Goal: Task Accomplishment & Management: Complete application form

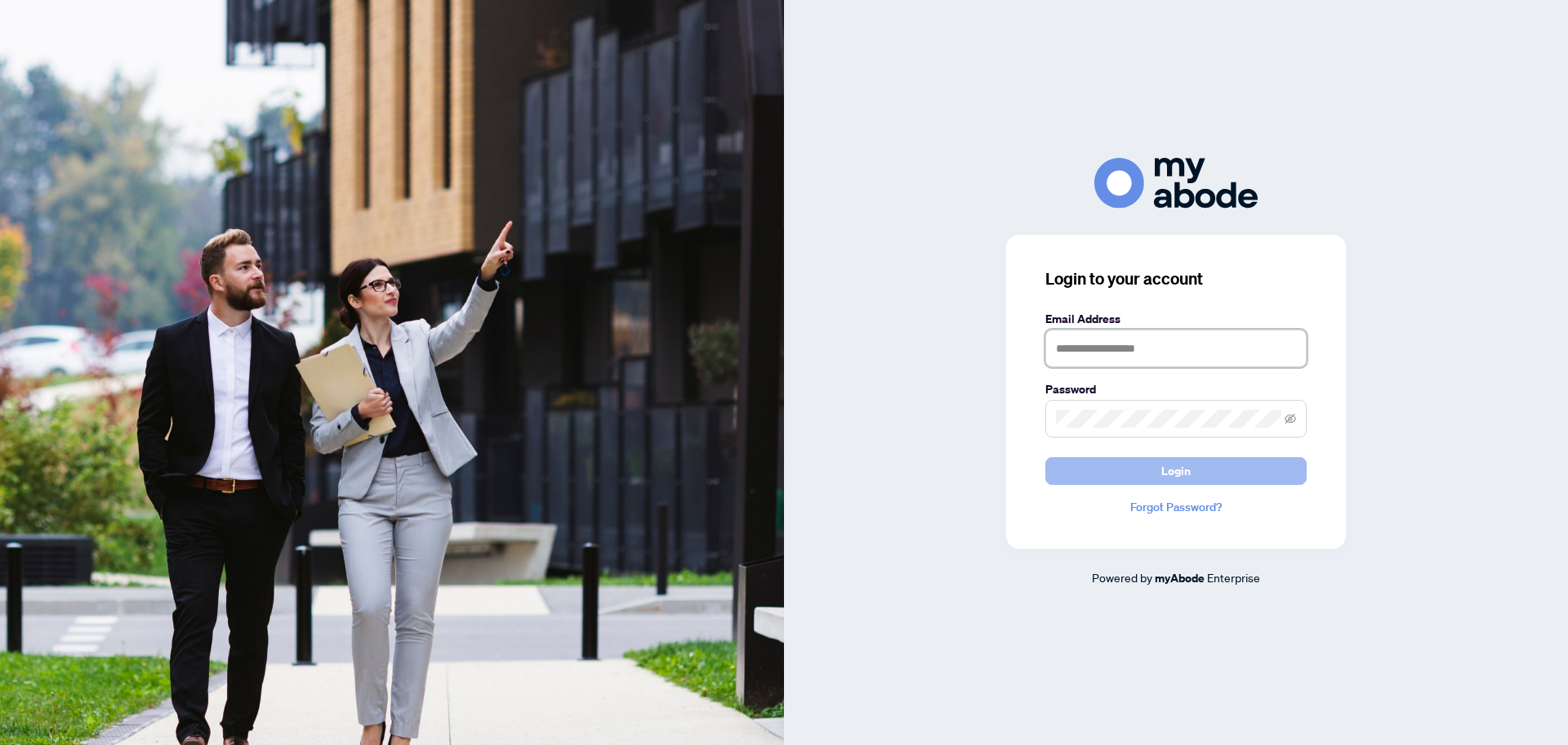
type input "**********"
click at [1160, 481] on button "Login" at bounding box center [1176, 470] width 261 height 28
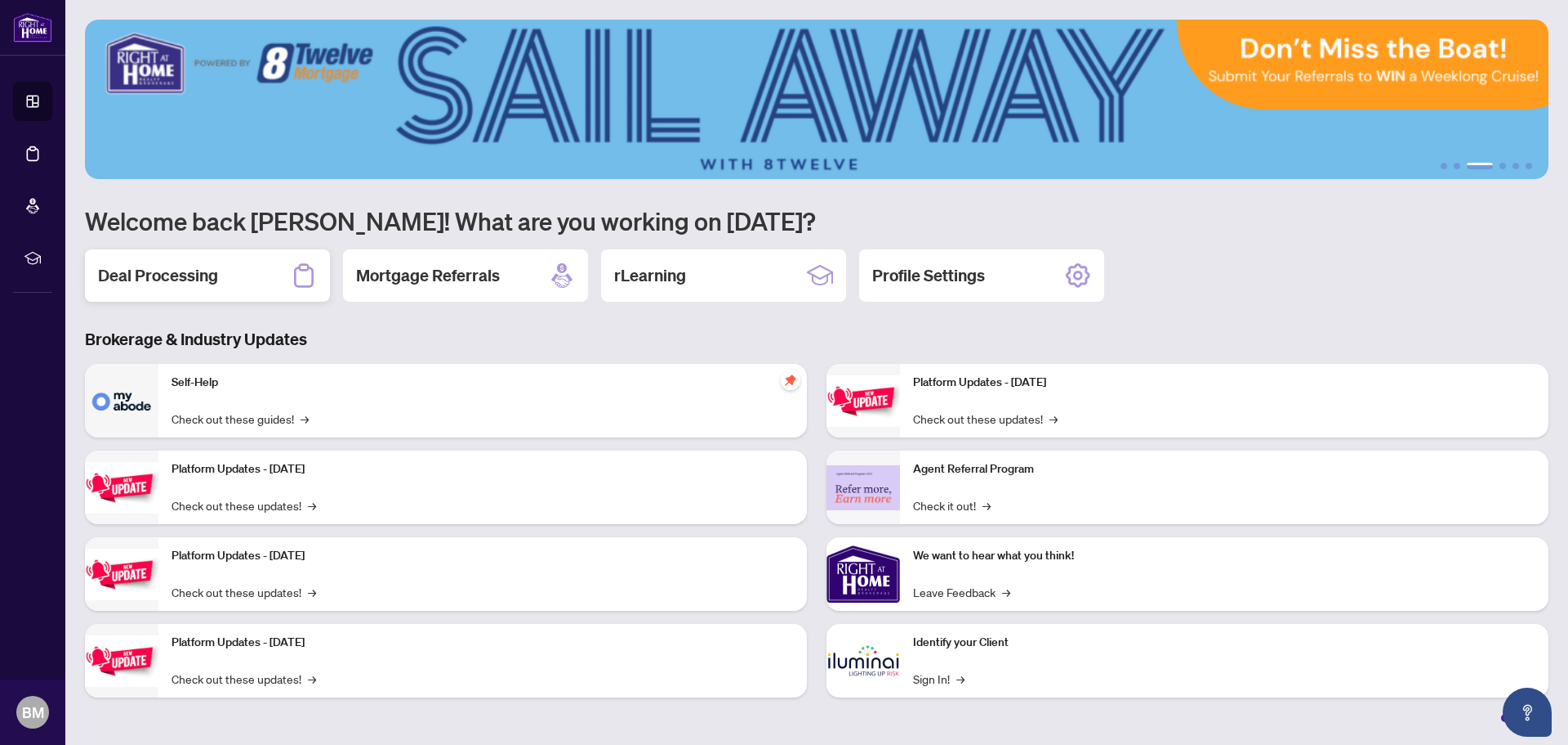
click at [152, 270] on h2 "Deal Processing" at bounding box center [158, 275] width 120 height 23
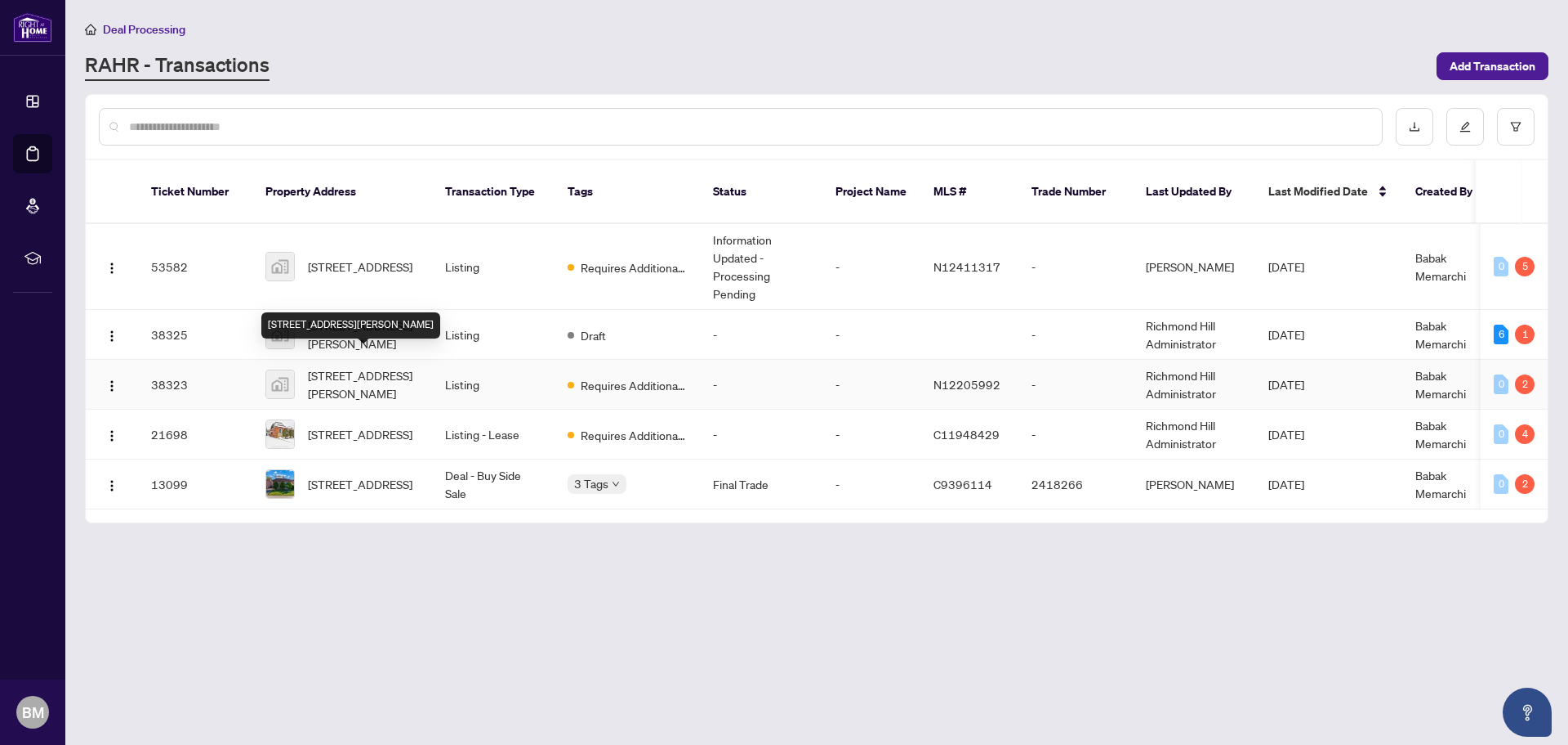
click at [356, 369] on span "[STREET_ADDRESS][PERSON_NAME]" at bounding box center [363, 384] width 111 height 36
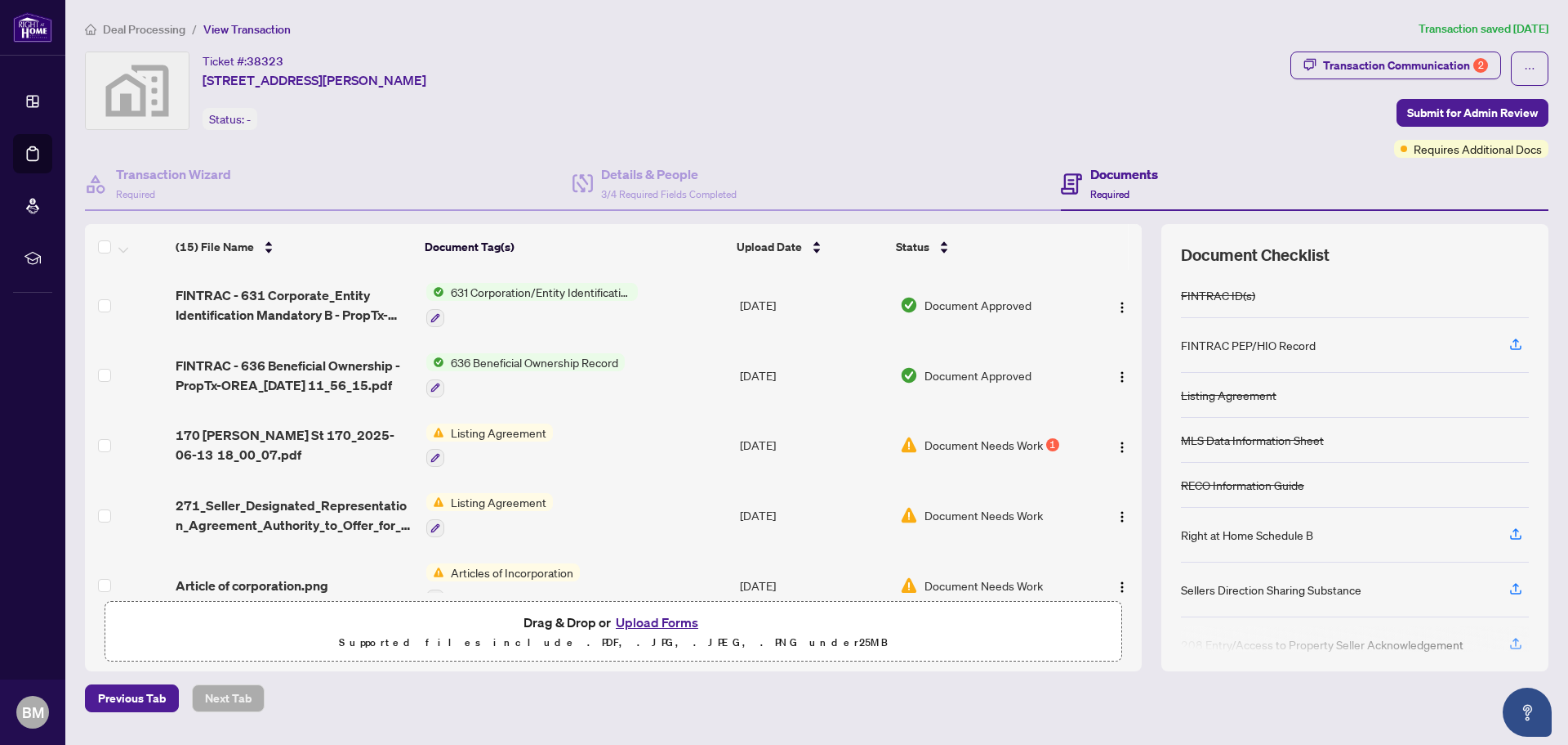
click at [654, 623] on button "Upload Forms" at bounding box center [657, 622] width 92 height 21
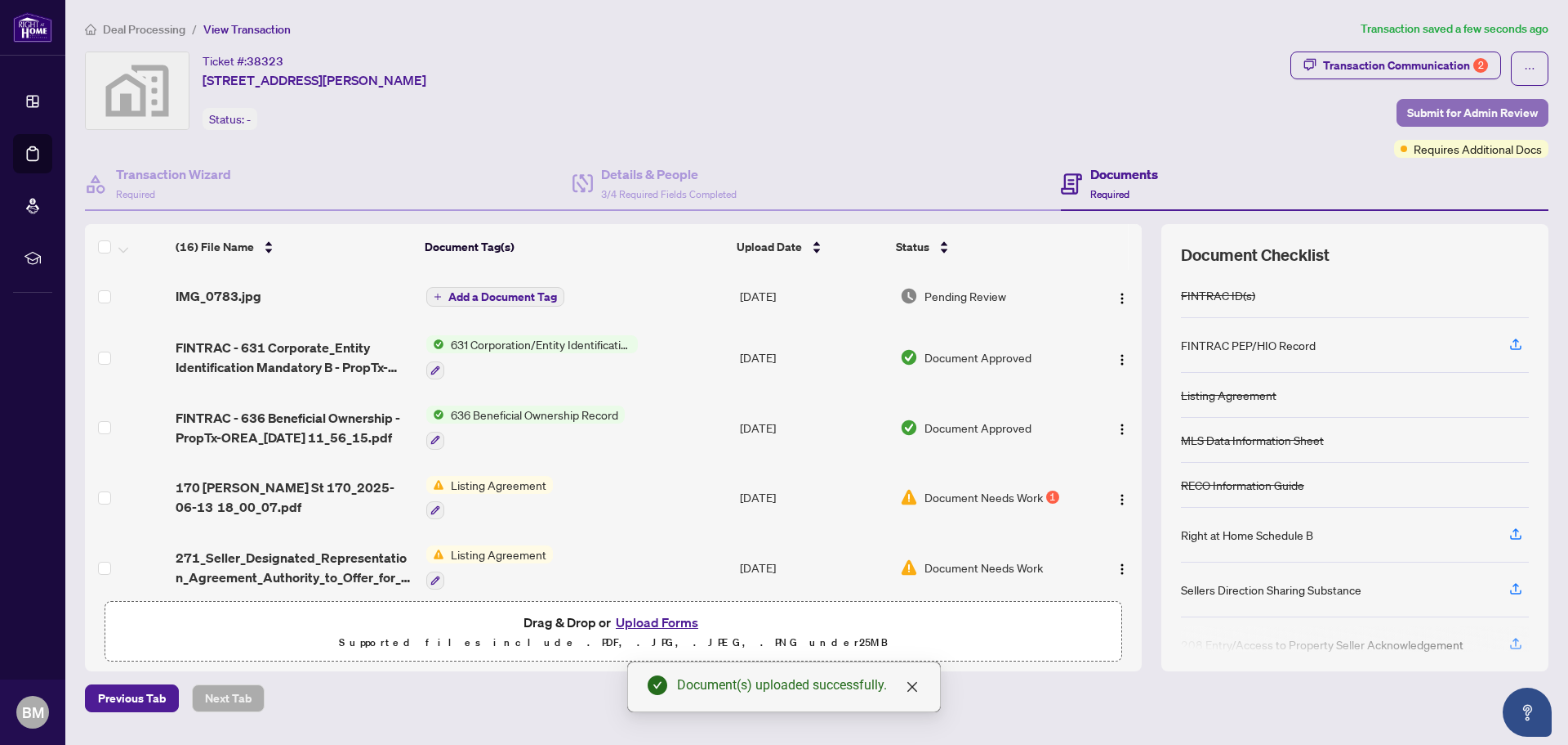
click at [1416, 120] on span "Submit for Admin Review" at bounding box center [1473, 113] width 131 height 26
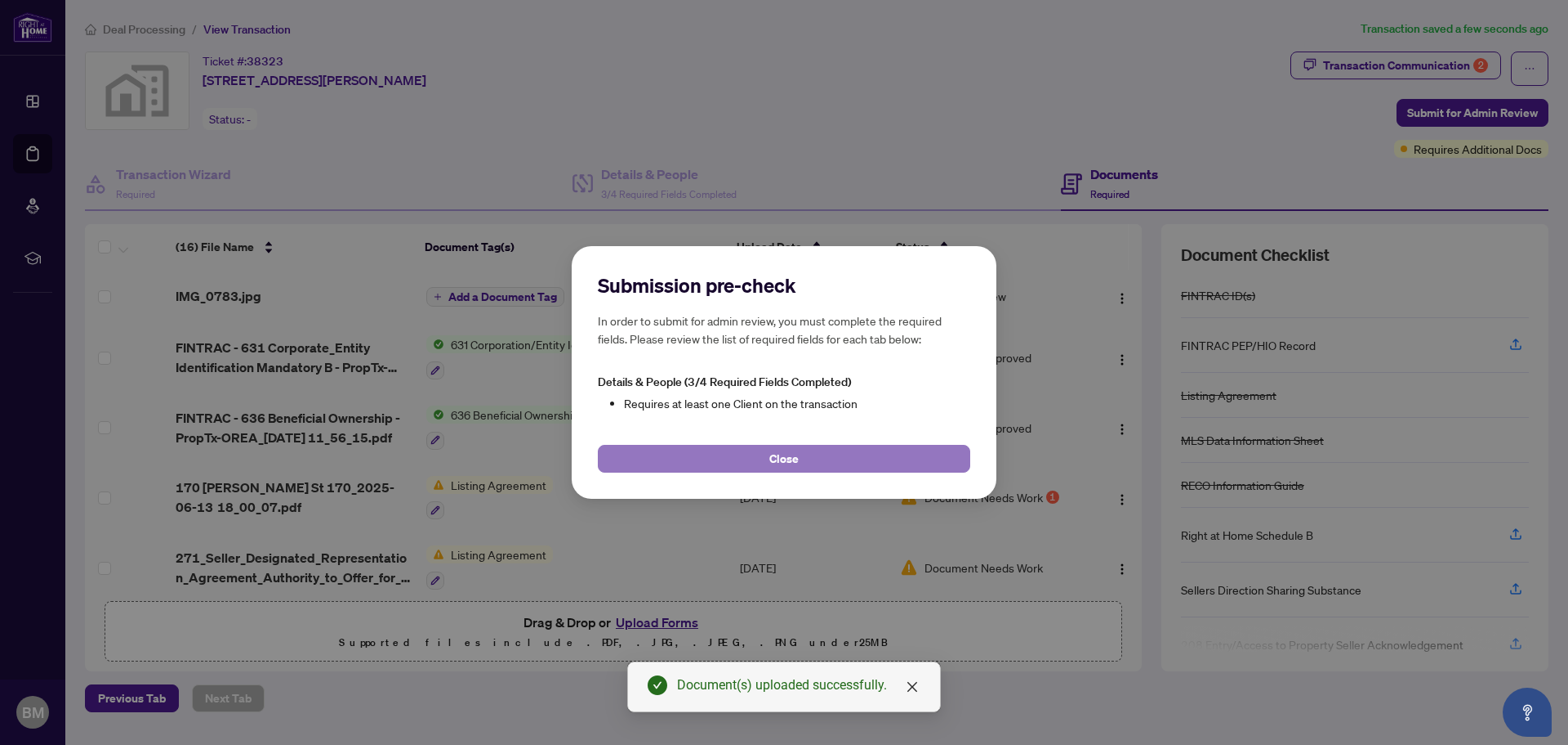
click at [794, 465] on span "Close" at bounding box center [784, 458] width 29 height 26
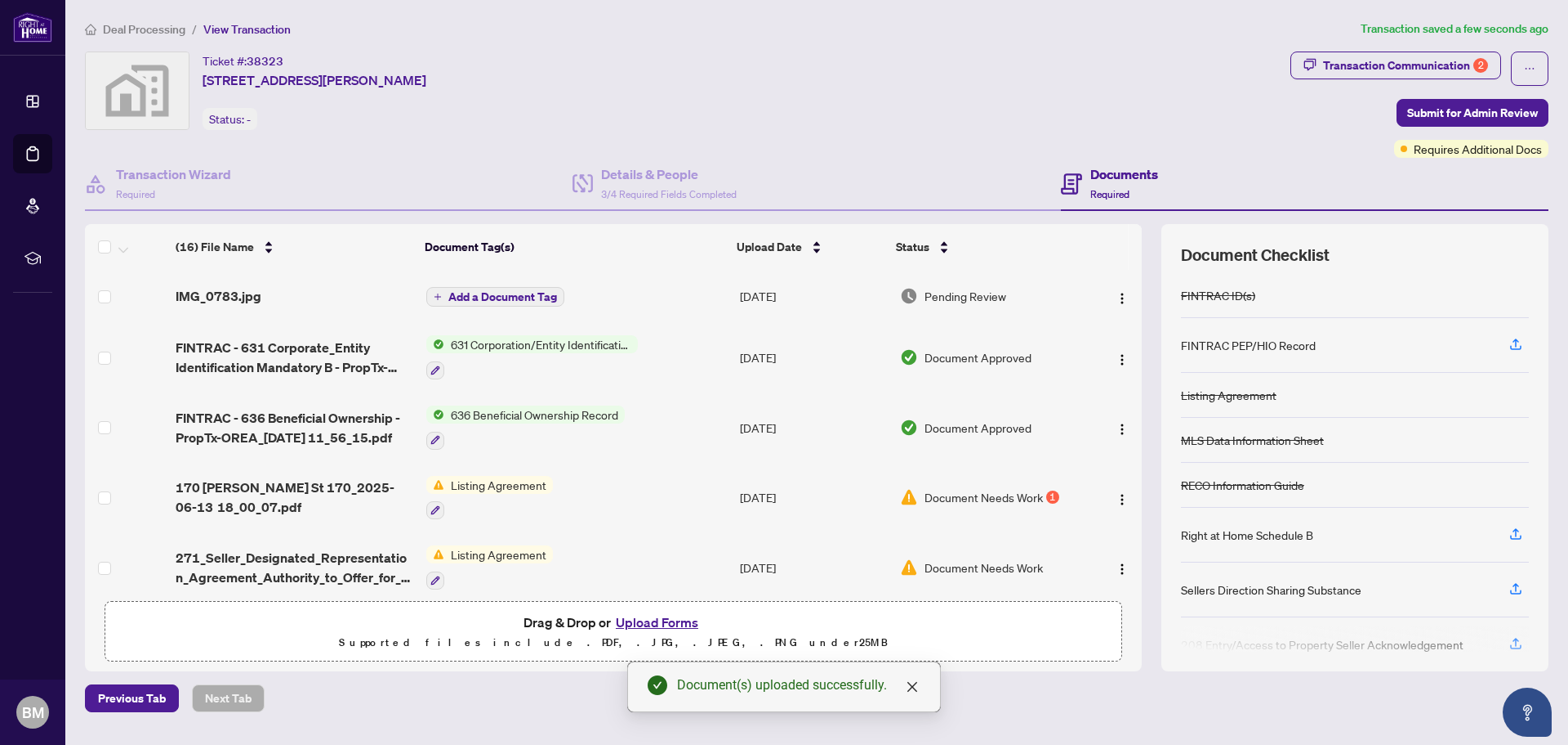
click at [1115, 184] on div "Documents Required" at bounding box center [1124, 184] width 68 height 39
click at [227, 115] on div "Status: -" at bounding box center [229, 118] width 55 height 22
click at [239, 118] on div "Status: -" at bounding box center [229, 118] width 55 height 22
click at [1532, 61] on span "button" at bounding box center [1530, 68] width 12 height 26
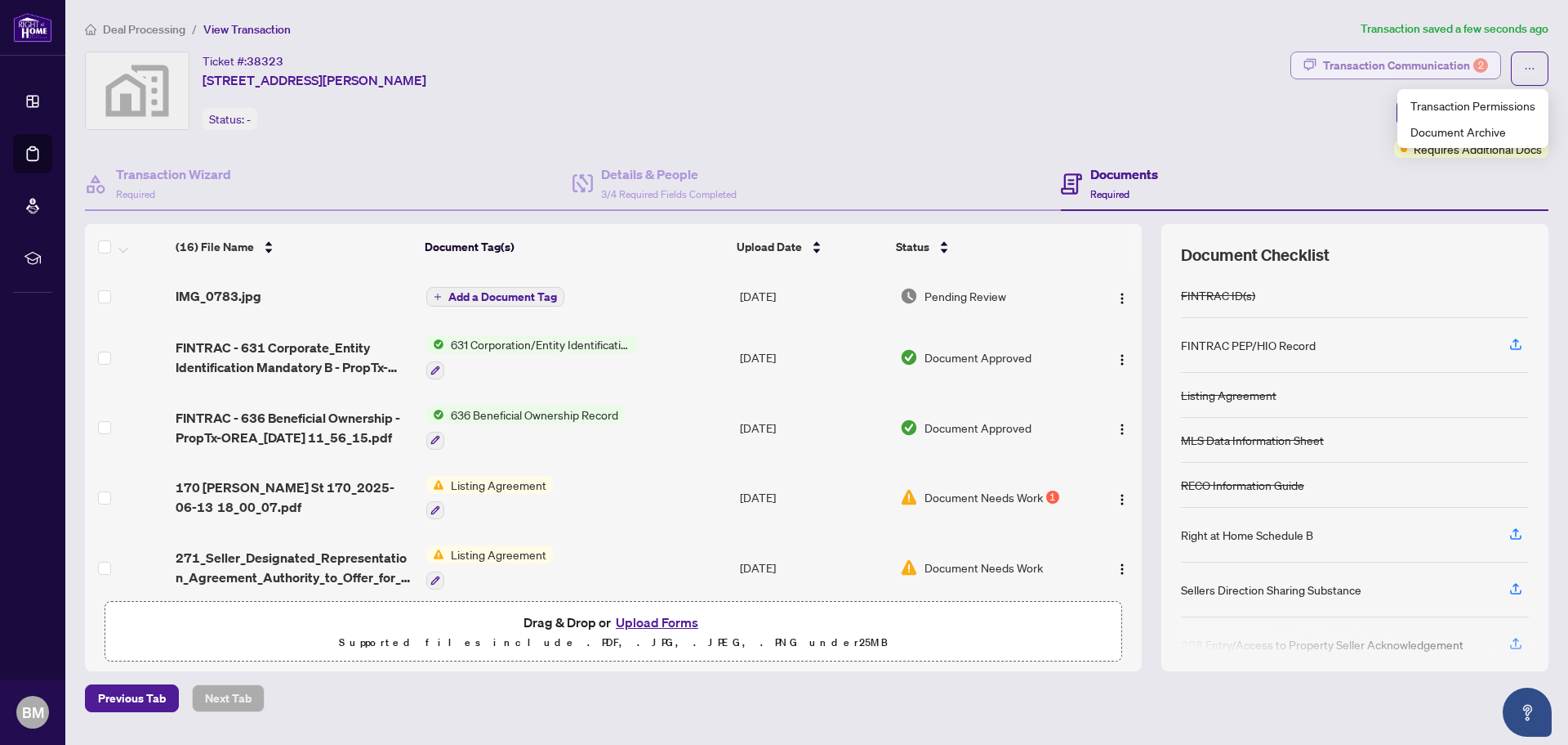
click at [1371, 65] on div "Transaction Communication 2" at bounding box center [1405, 65] width 165 height 26
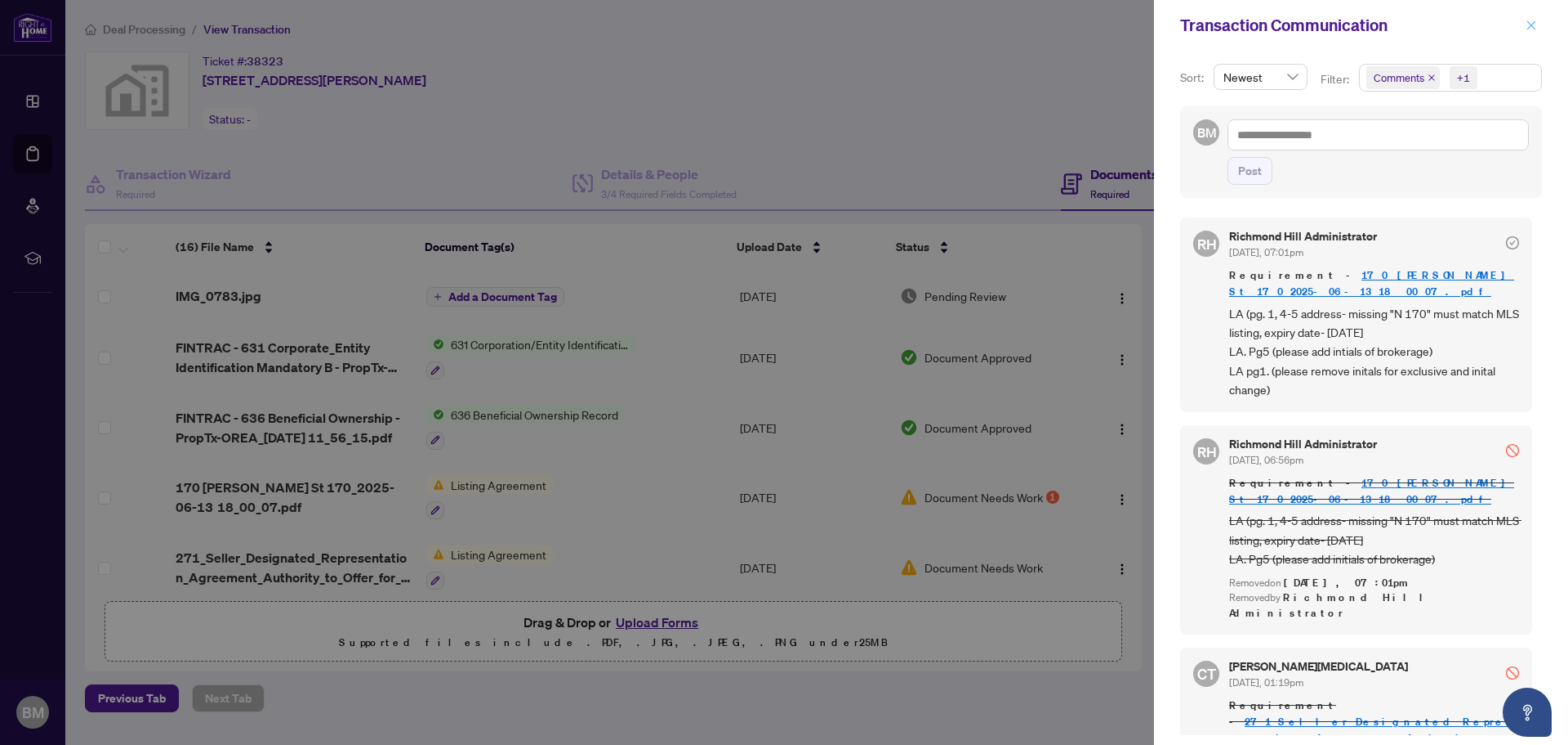
click at [1529, 24] on icon "close" at bounding box center [1532, 25] width 12 height 12
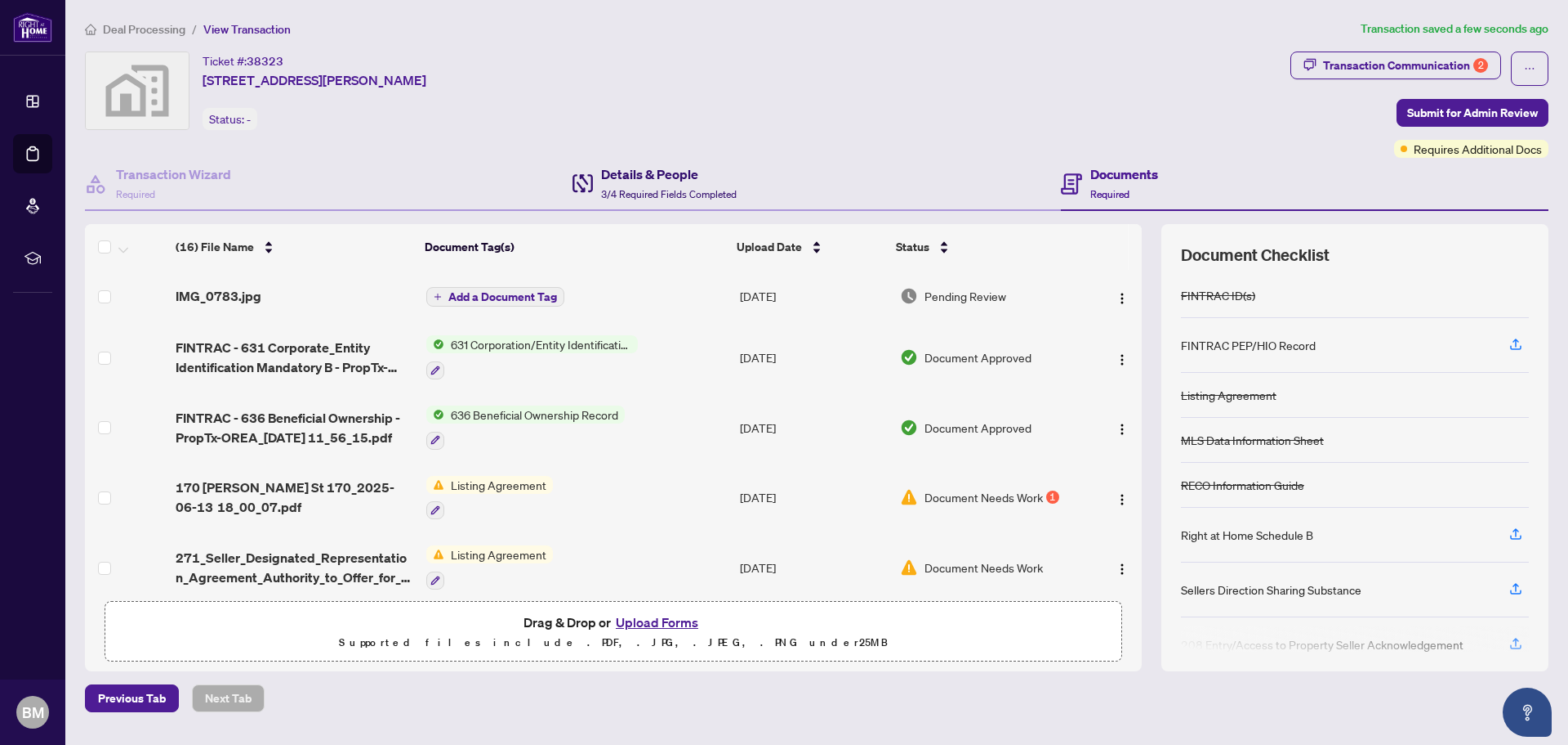
click at [621, 181] on h4 "Details & People" at bounding box center [669, 174] width 136 height 19
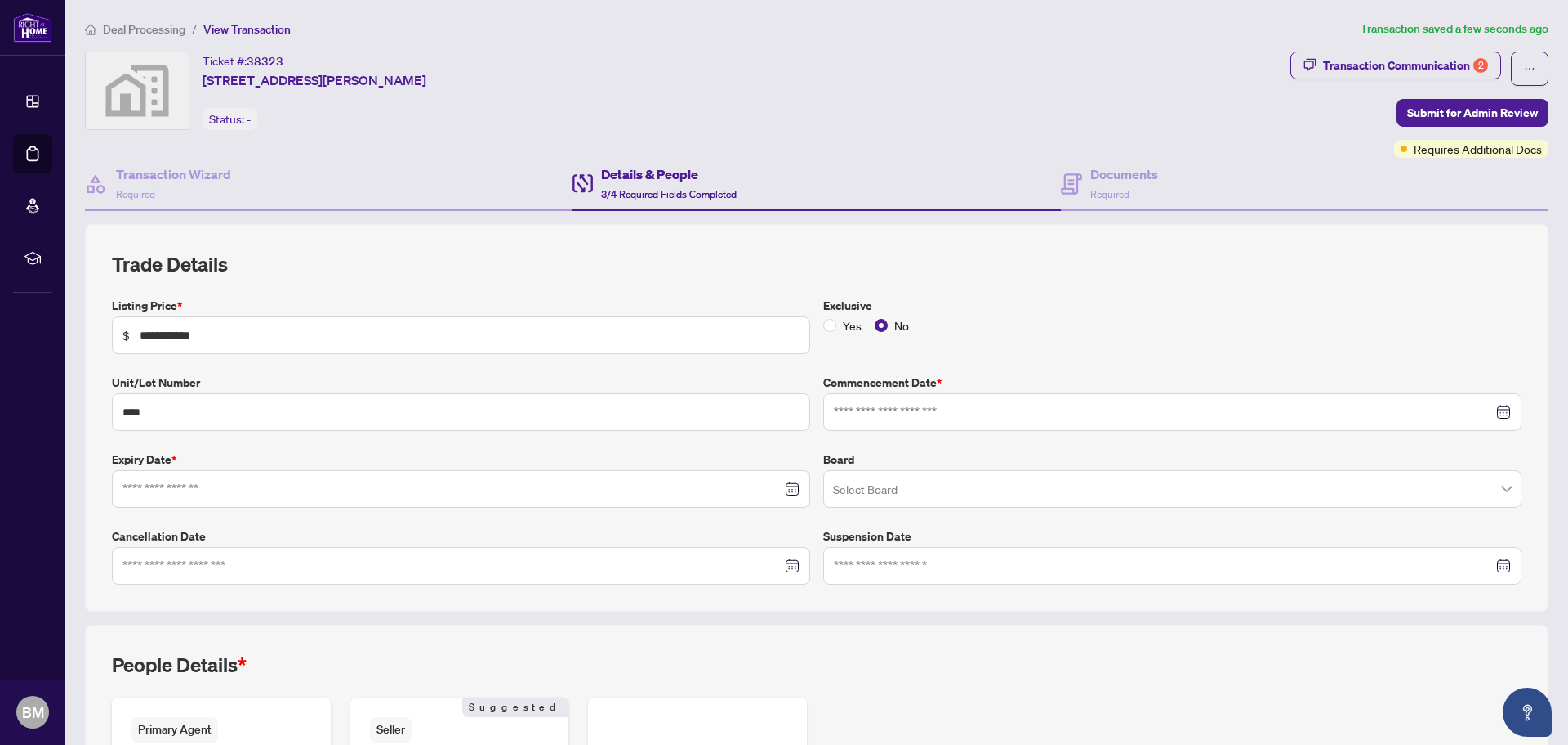
type input "**********"
click at [781, 569] on div at bounding box center [461, 565] width 677 height 18
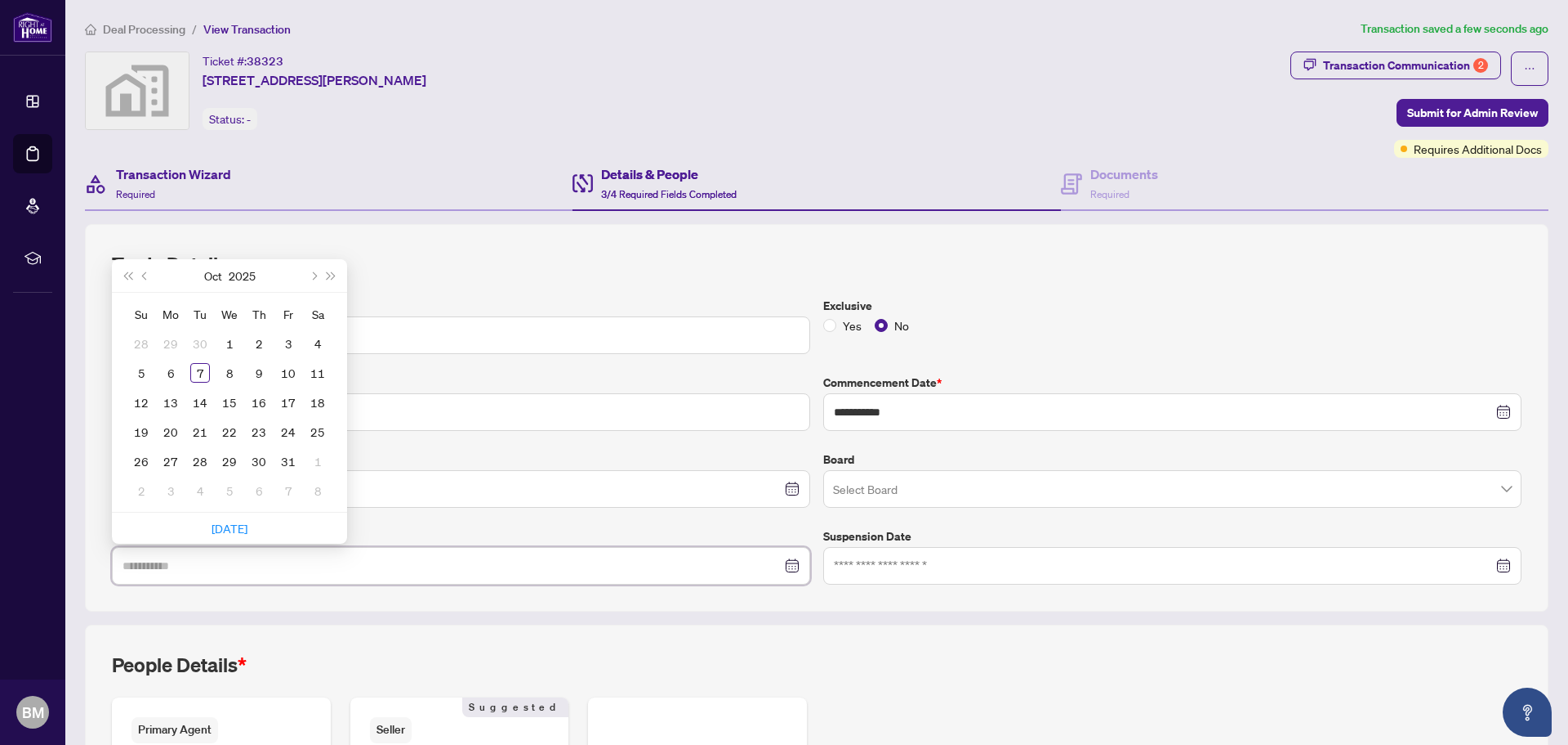
type input "**********"
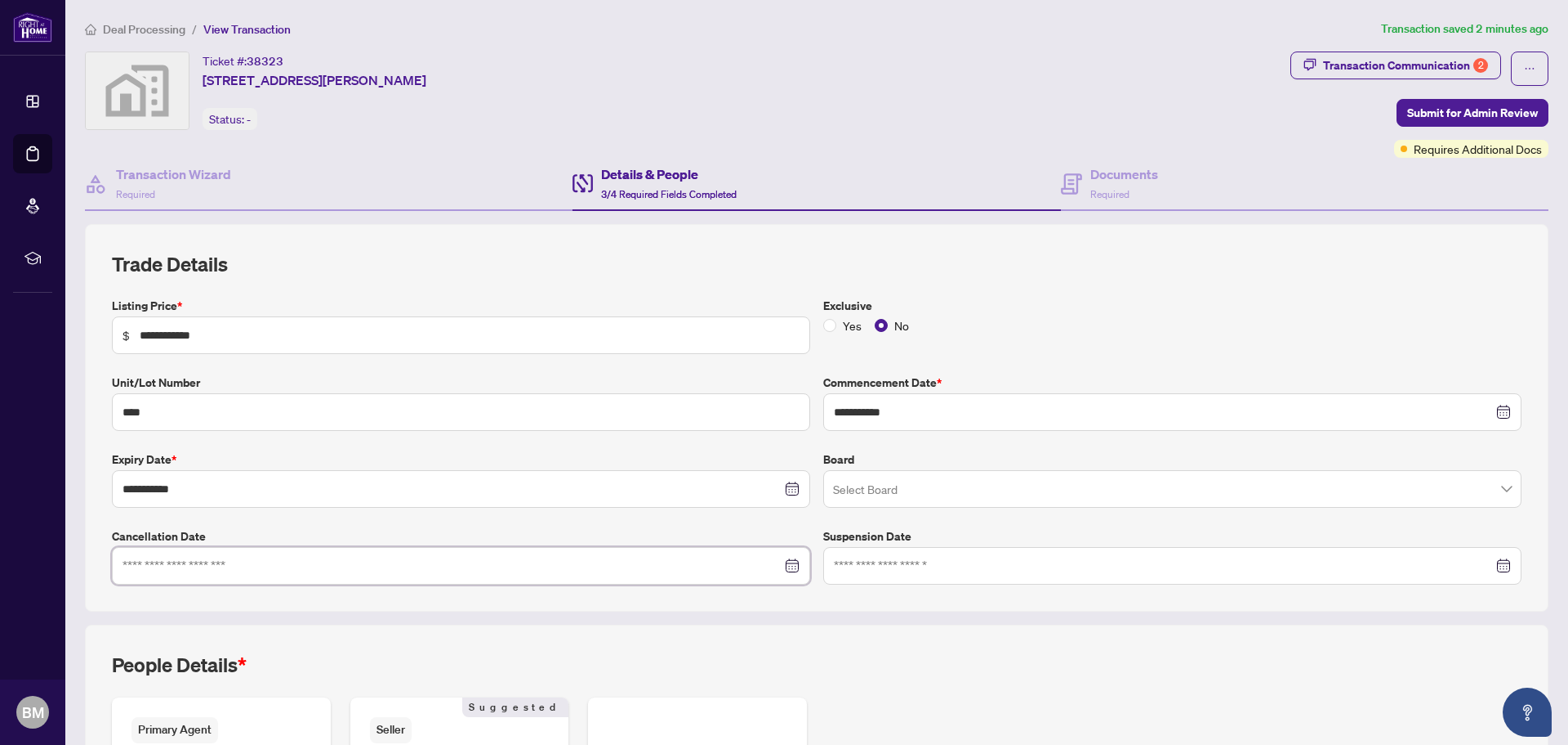
click at [786, 564] on div at bounding box center [461, 565] width 677 height 18
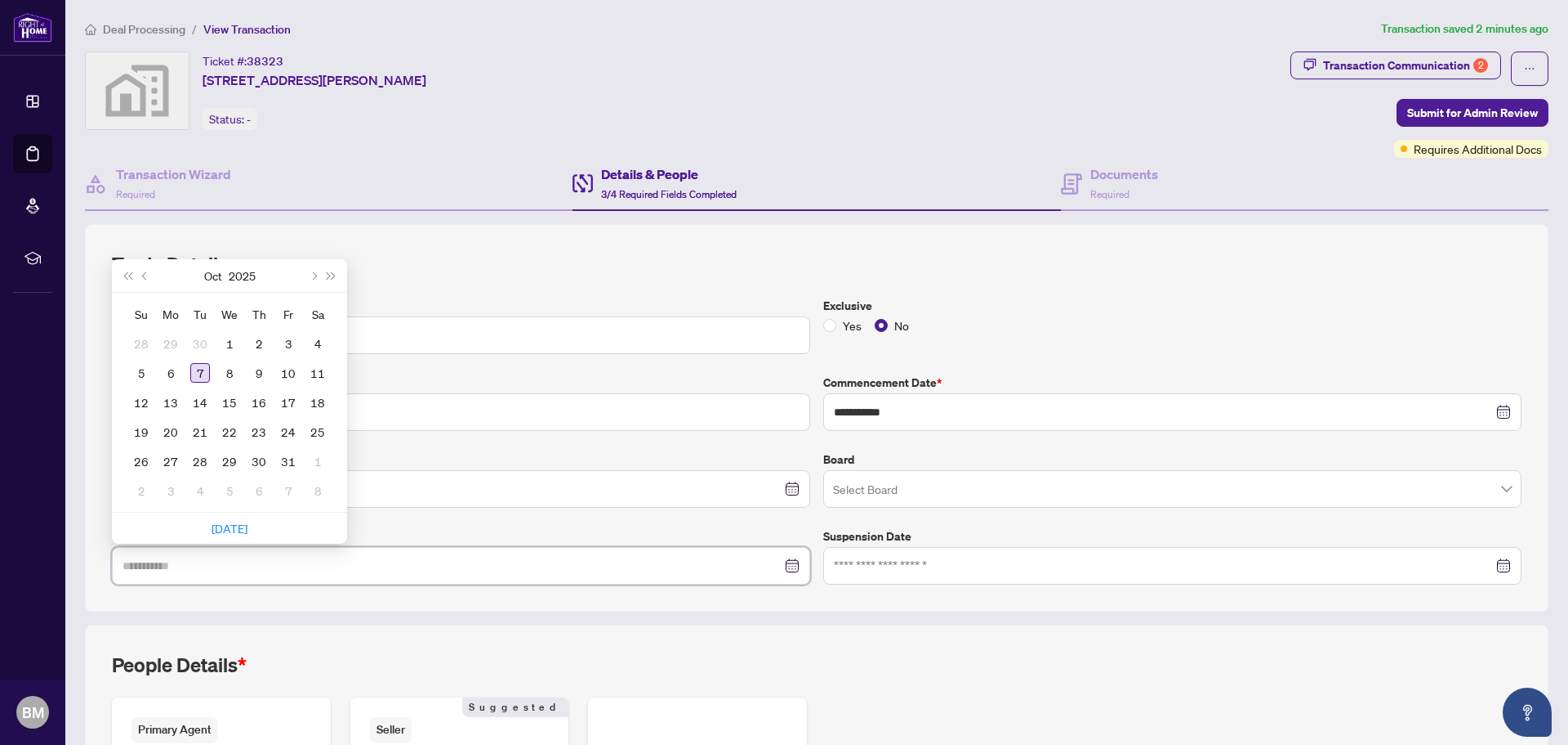
type input "**********"
click at [194, 369] on div "7" at bounding box center [200, 372] width 19 height 19
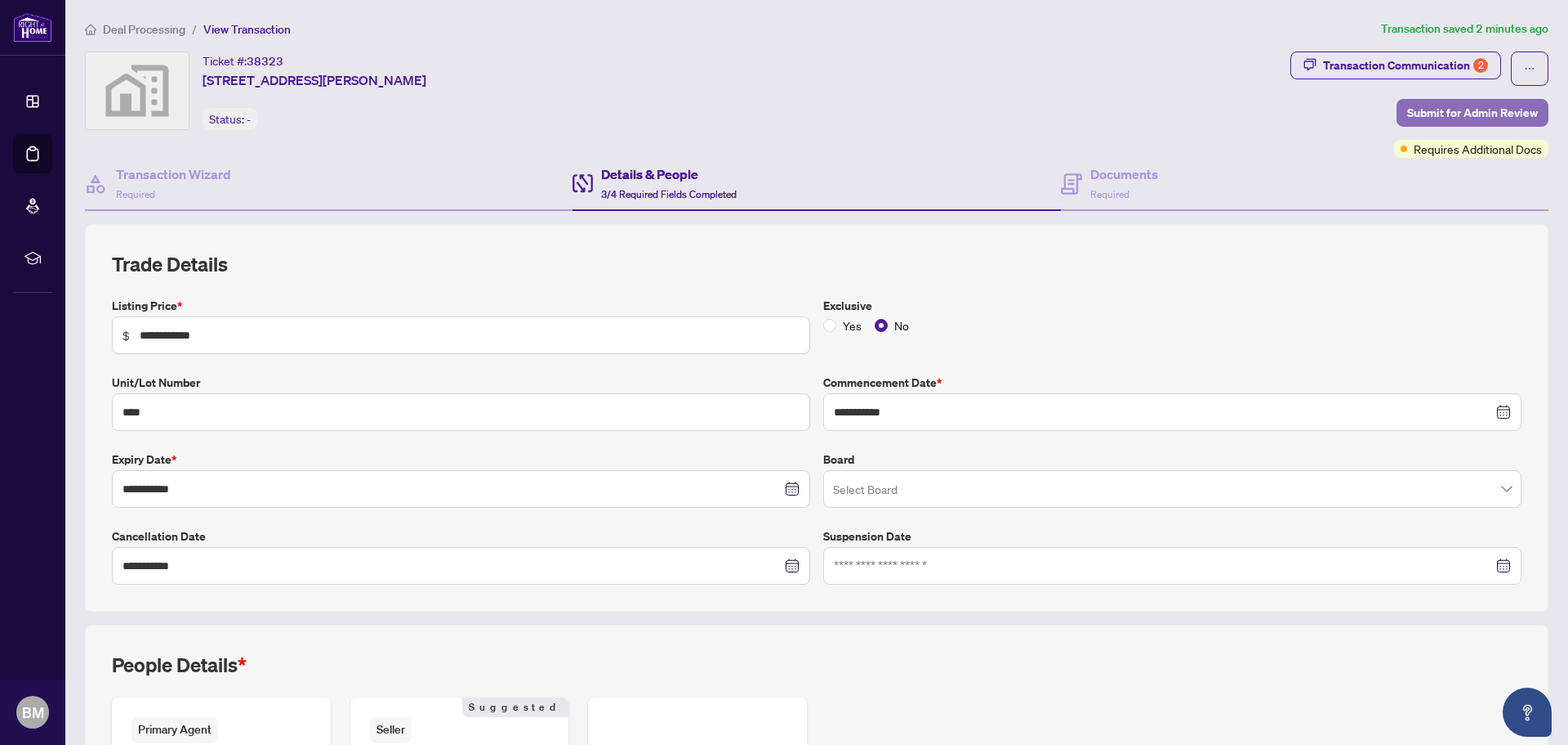
click at [1430, 114] on span "Submit for Admin Review" at bounding box center [1473, 113] width 131 height 26
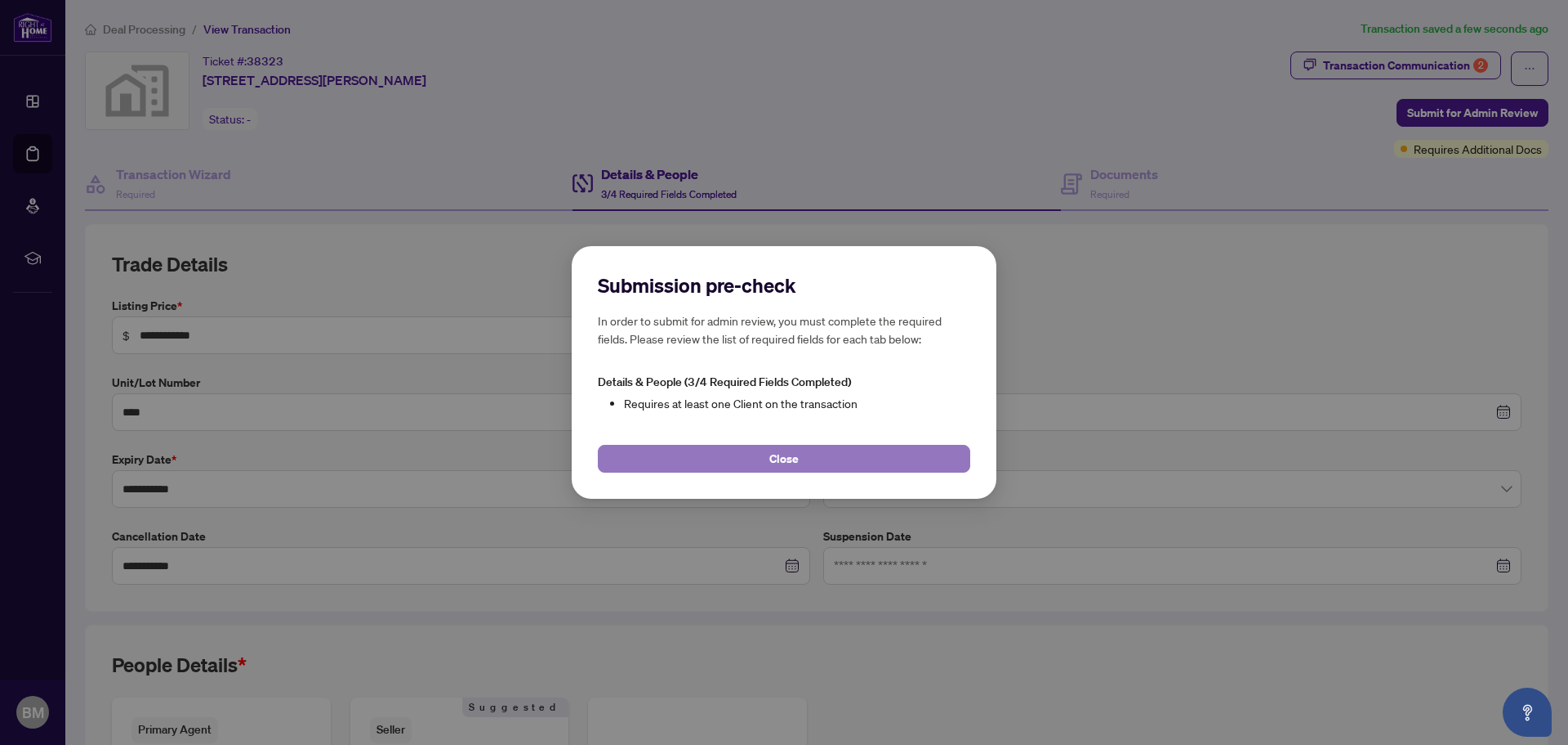
click at [801, 467] on button "Close" at bounding box center [784, 458] width 373 height 28
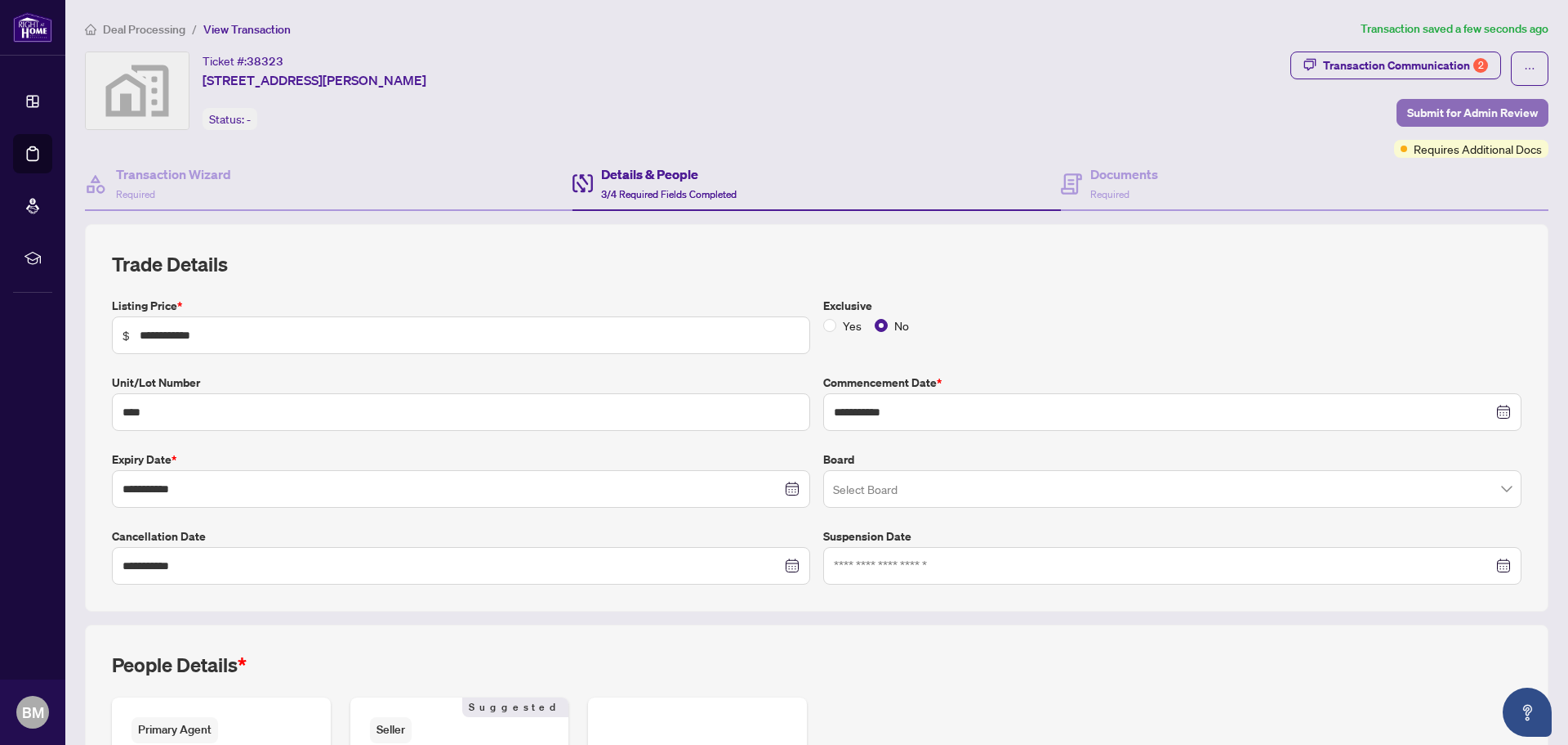
click at [1442, 118] on span "Submit for Admin Review" at bounding box center [1473, 113] width 131 height 26
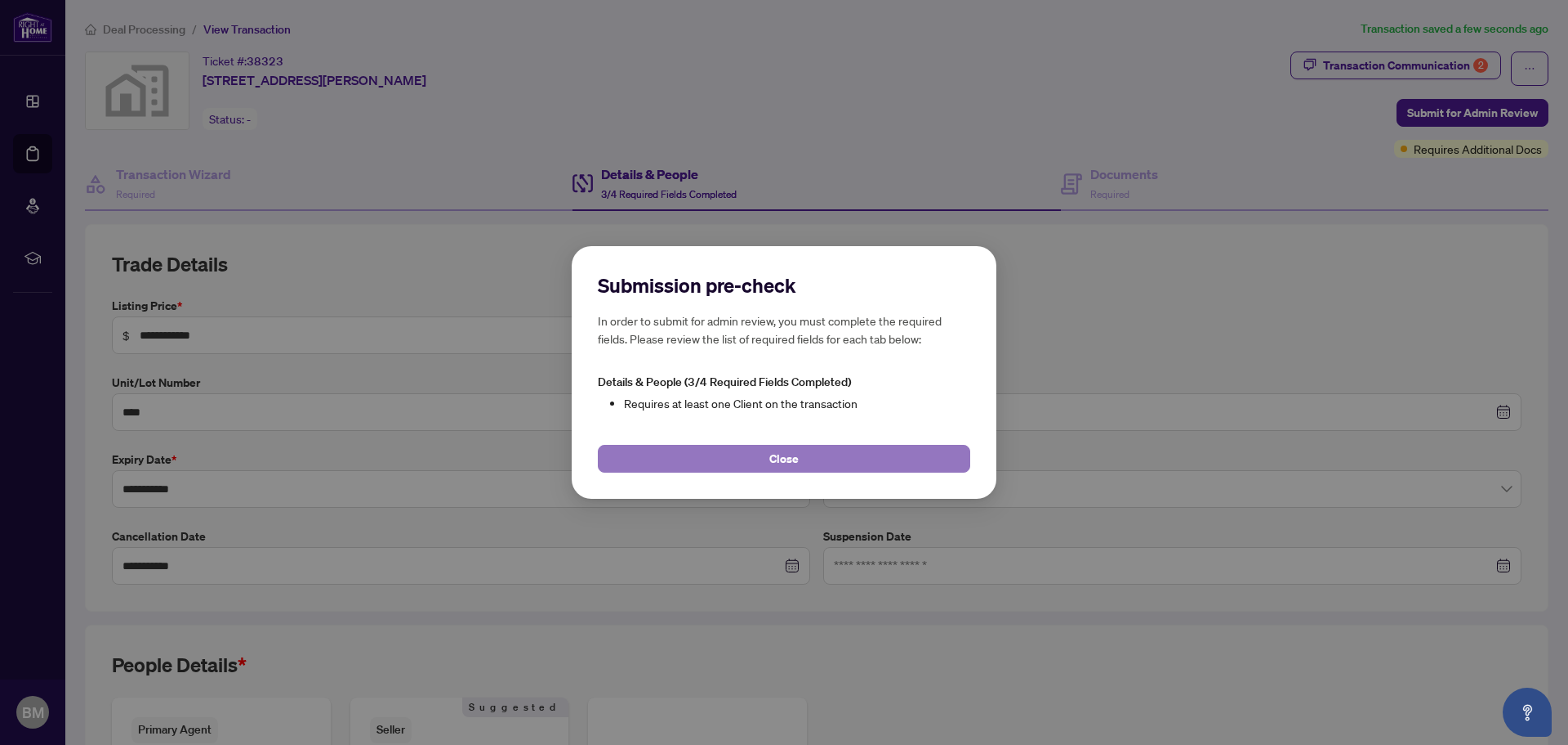
click at [784, 454] on span "Close" at bounding box center [784, 458] width 29 height 26
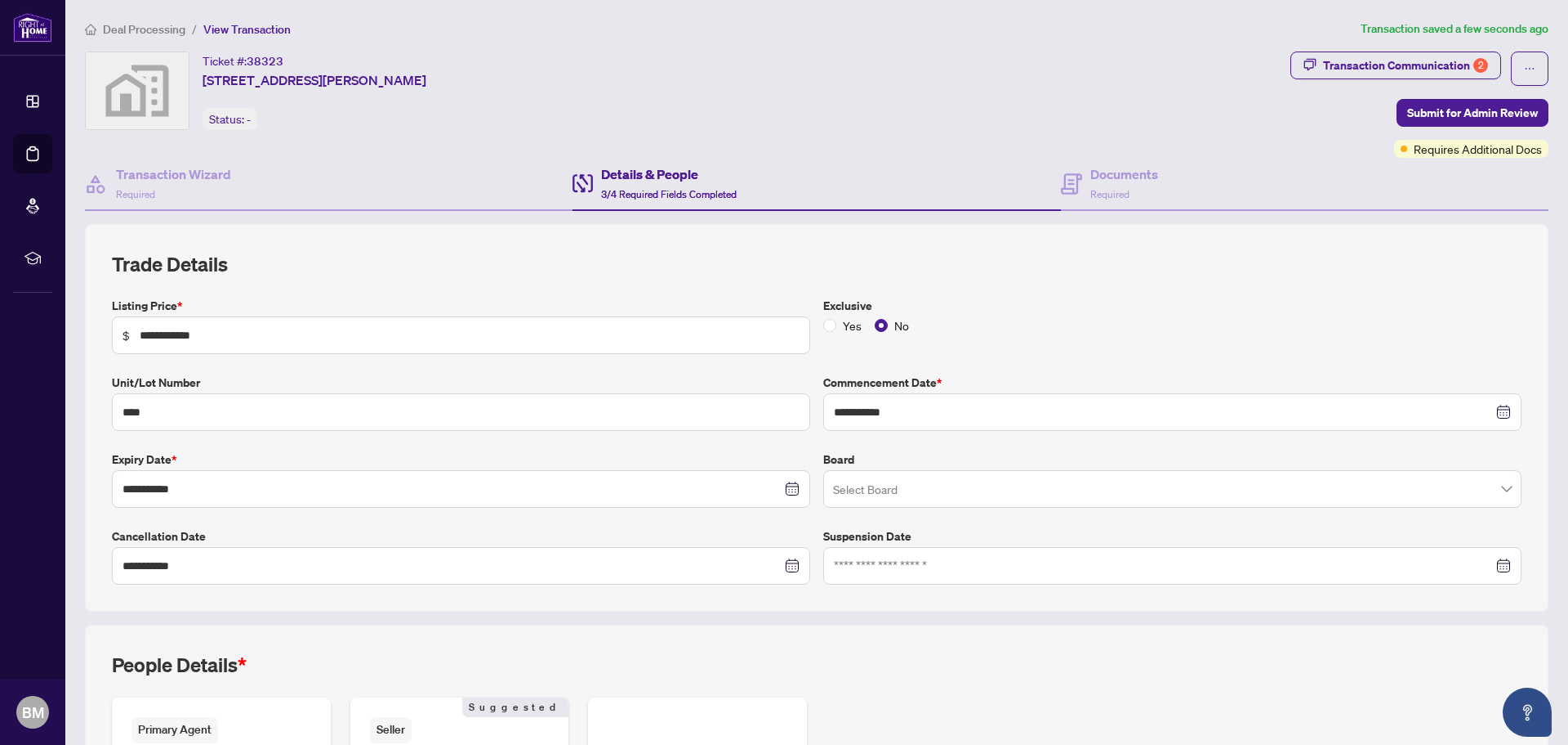
click at [655, 191] on span "3/4 Required Fields Completed" at bounding box center [669, 194] width 136 height 13
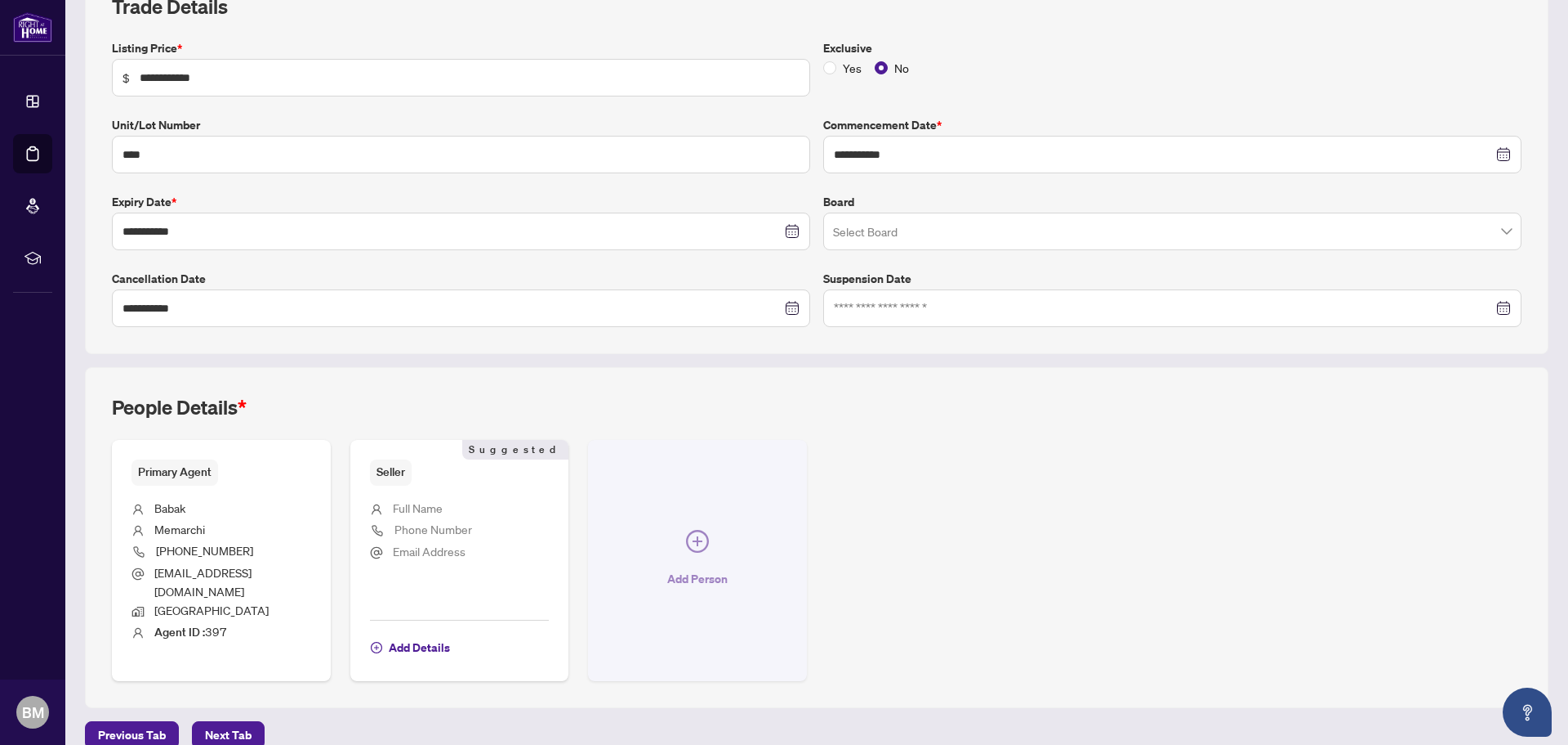
scroll to position [265, 0]
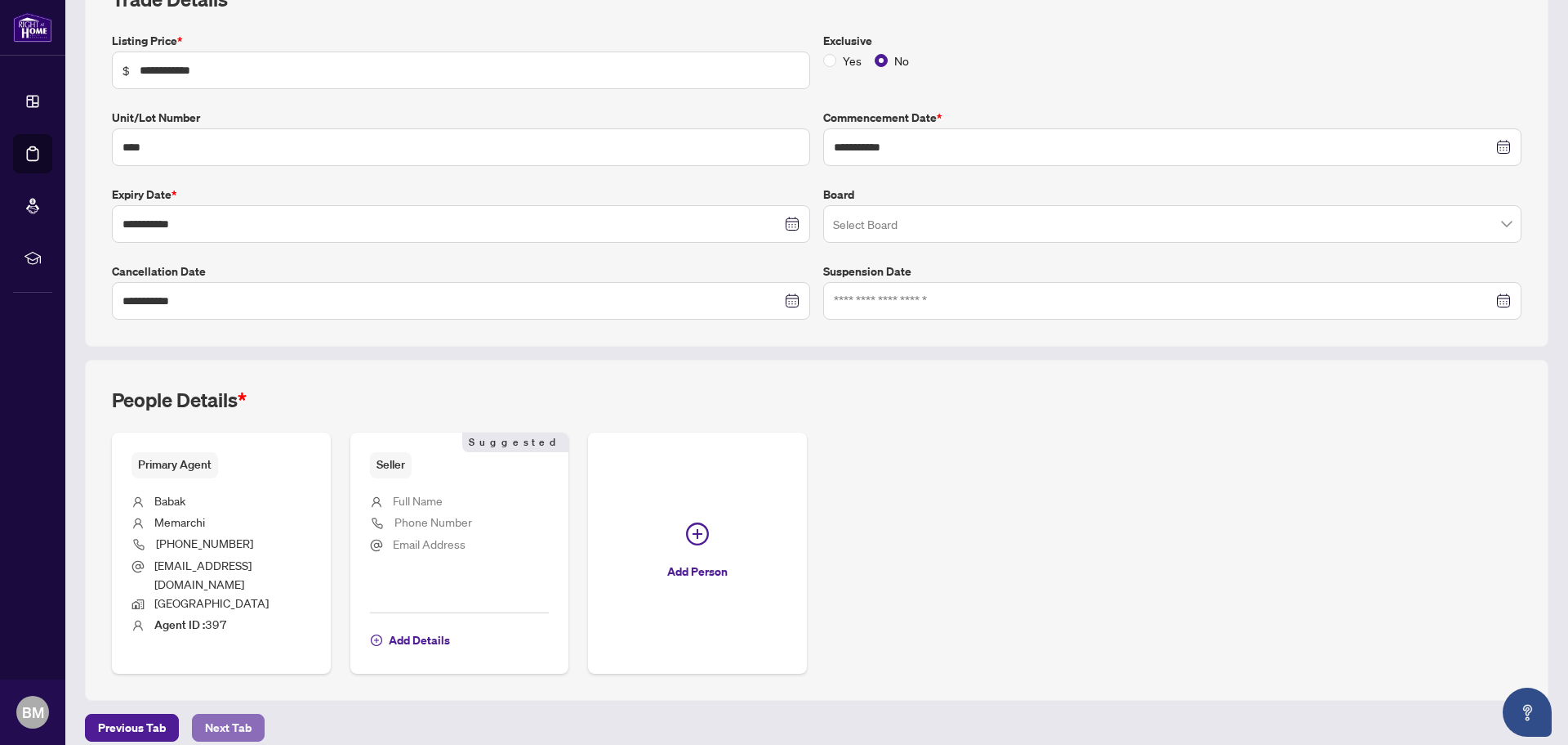
click at [219, 715] on span "Next Tab" at bounding box center [227, 727] width 46 height 26
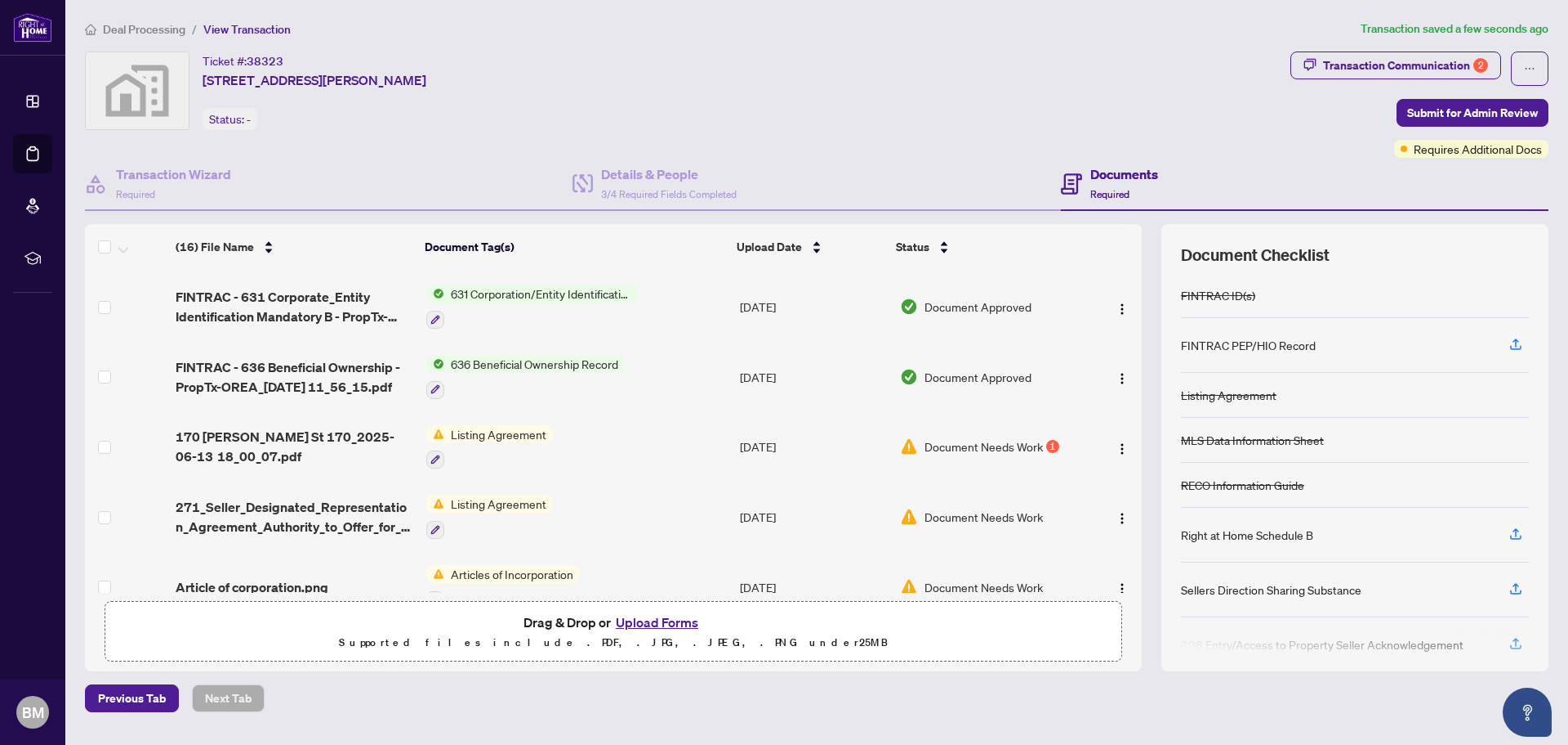
scroll to position [81, 0]
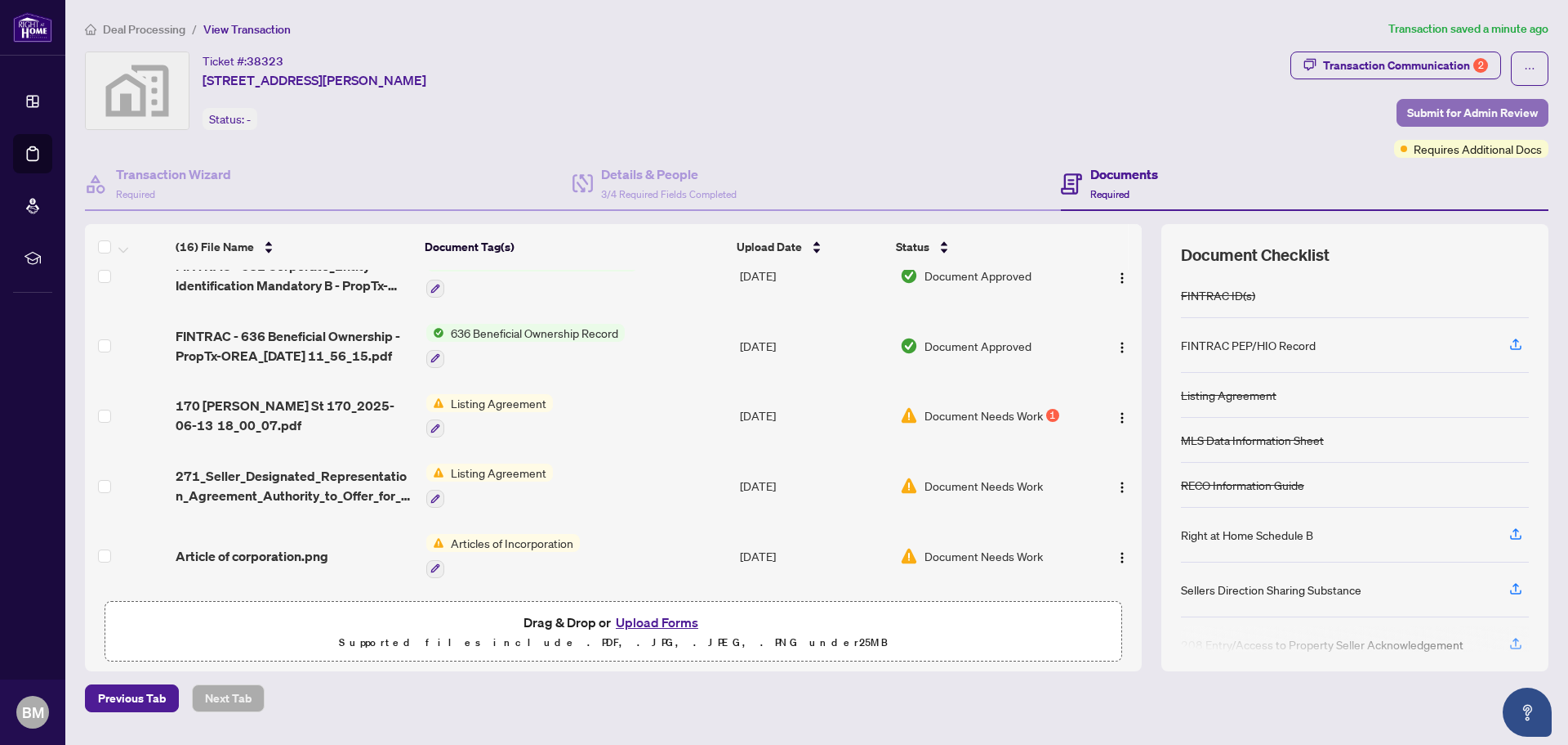
click at [1479, 107] on span "Submit for Admin Review" at bounding box center [1473, 113] width 131 height 26
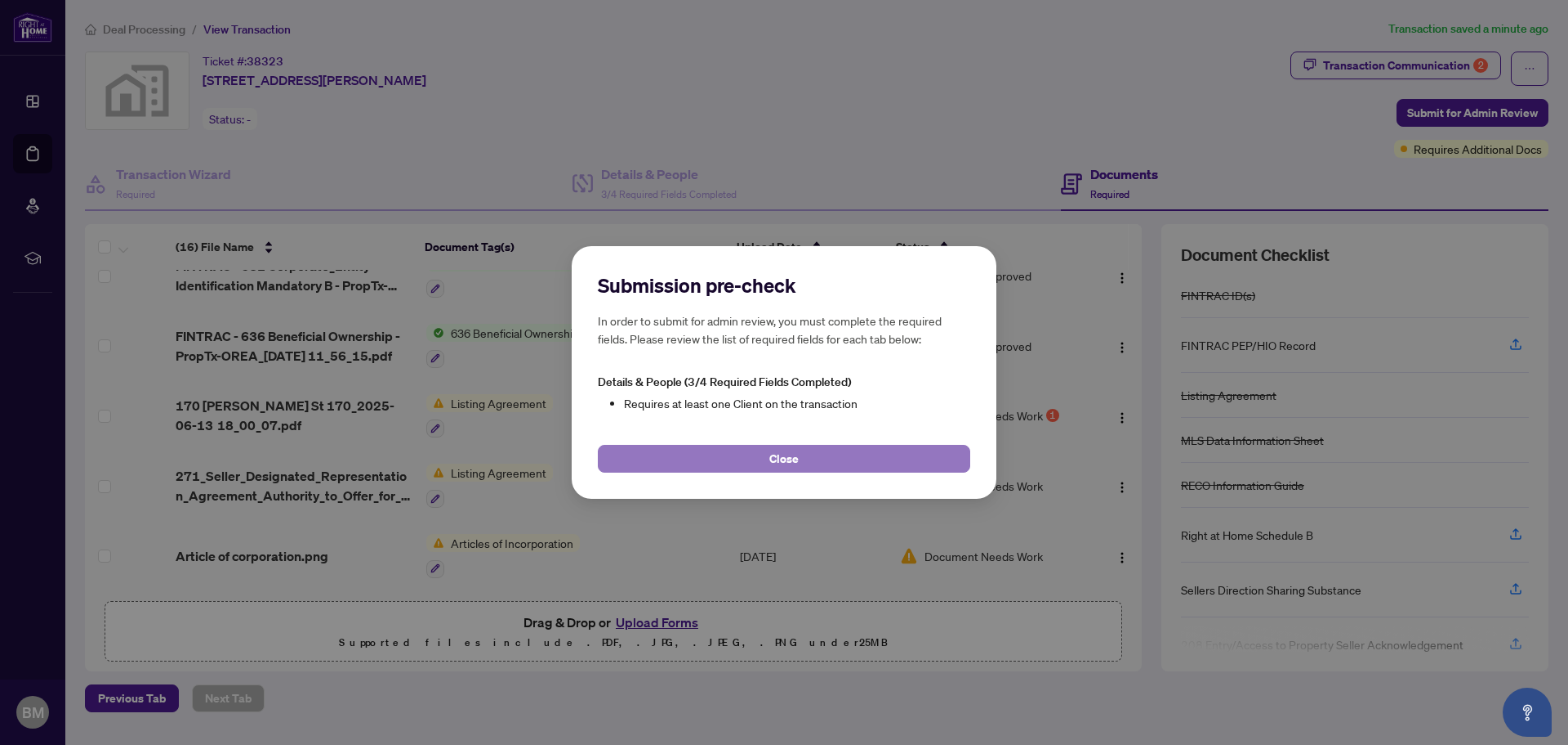
click at [855, 465] on button "Close" at bounding box center [784, 458] width 373 height 28
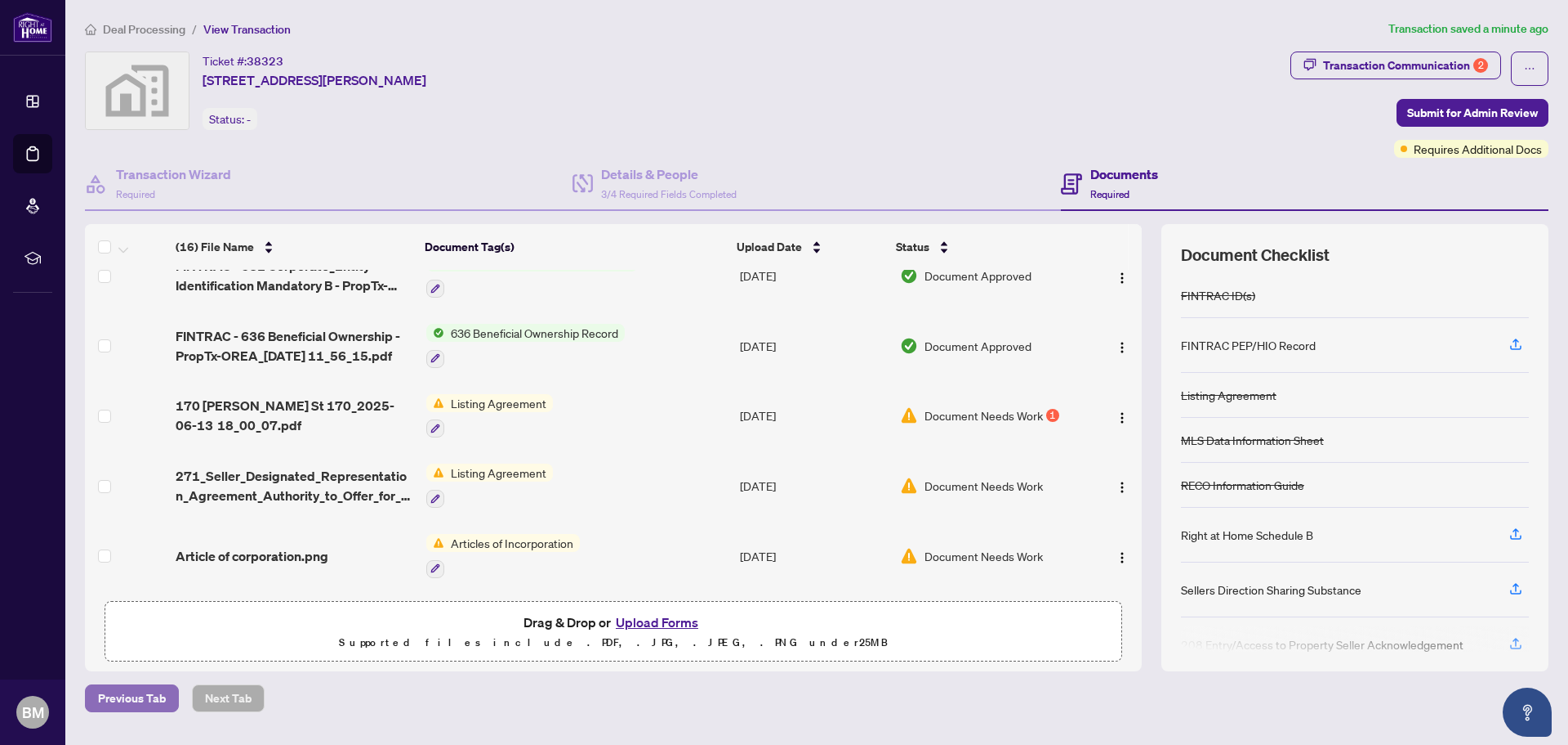
click at [118, 706] on span "Previous Tab" at bounding box center [132, 697] width 68 height 26
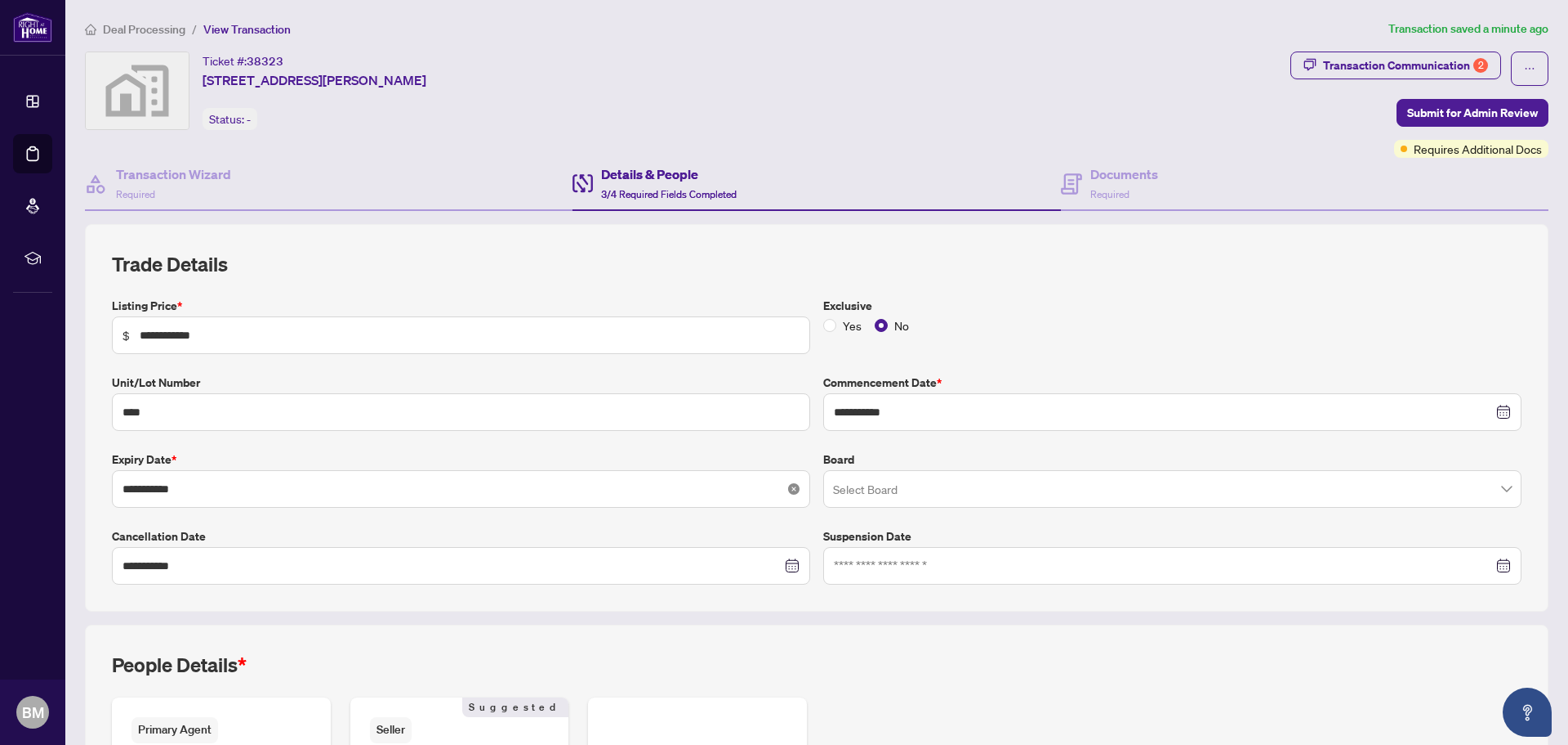
click at [788, 486] on icon "close-circle" at bounding box center [794, 489] width 12 height 12
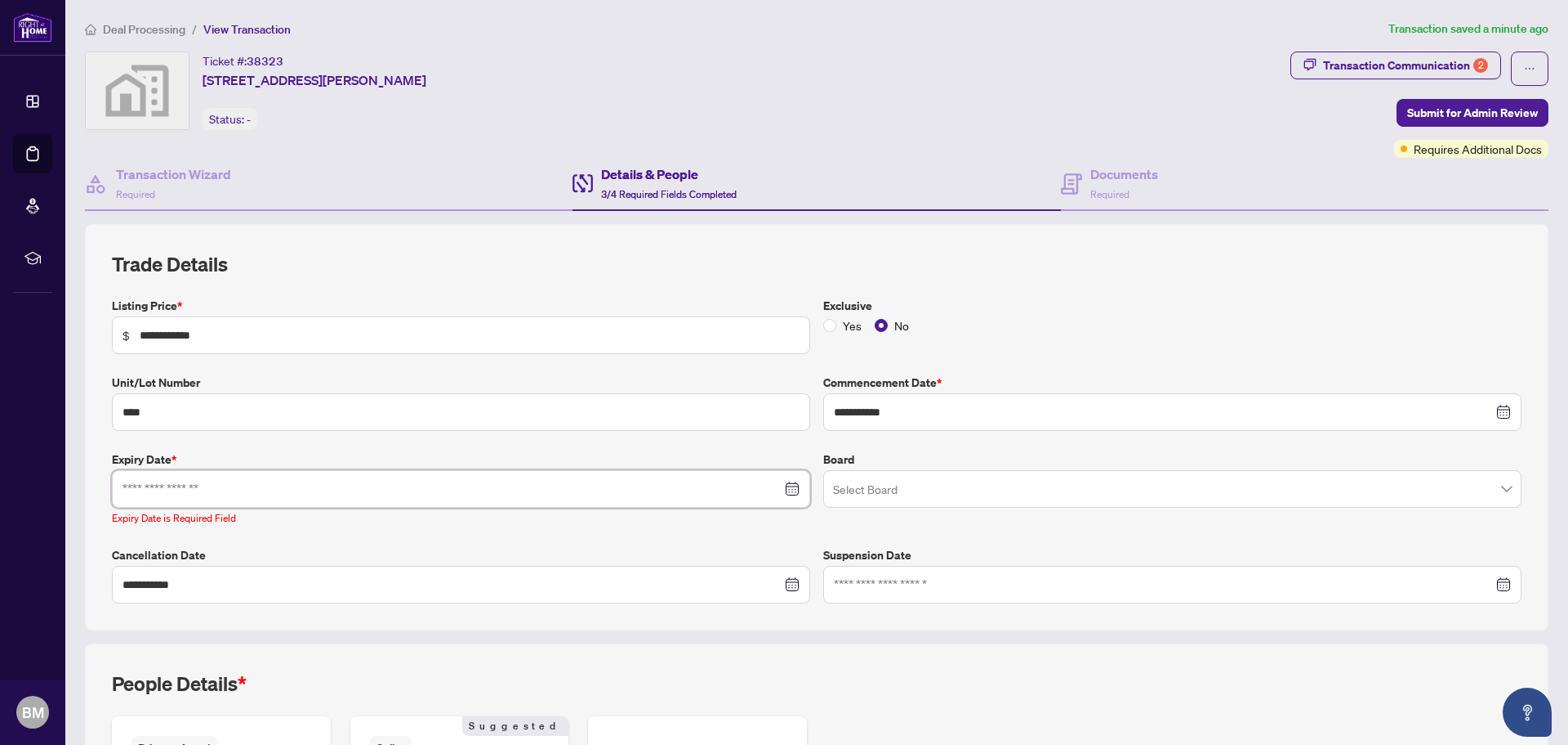
click at [301, 496] on input at bounding box center [452, 488] width 659 height 18
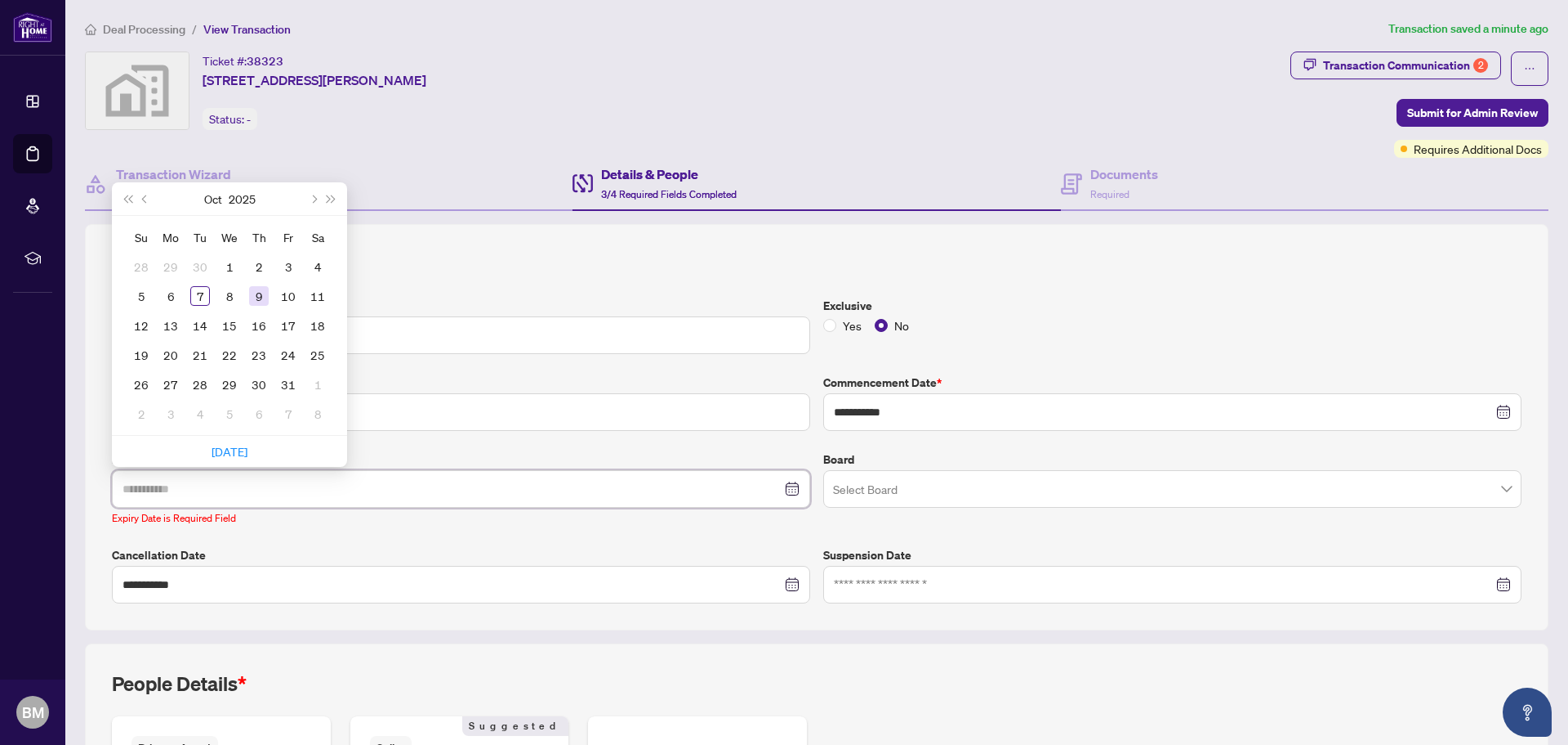
type input "**********"
click at [264, 296] on div "9" at bounding box center [259, 296] width 19 height 19
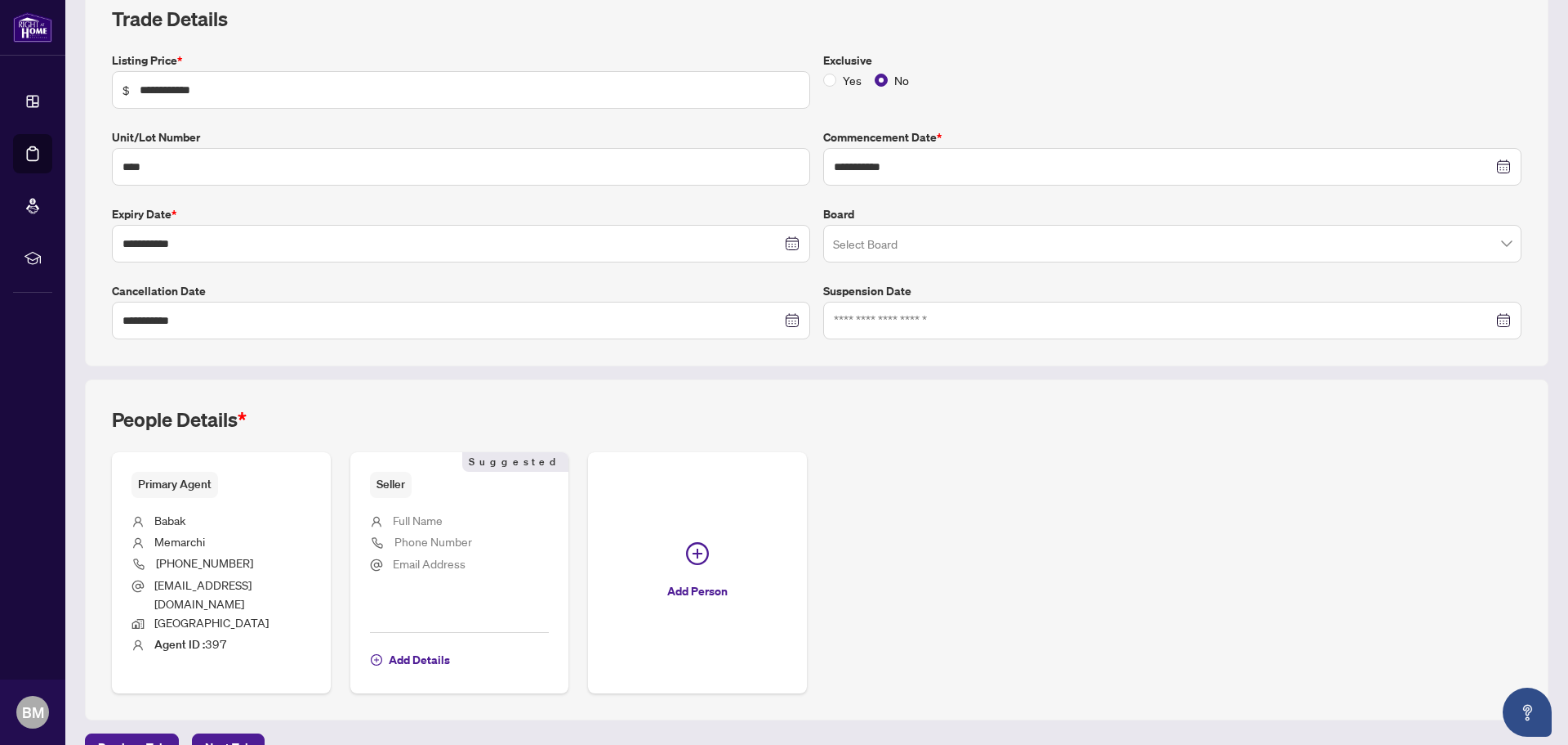
scroll to position [265, 0]
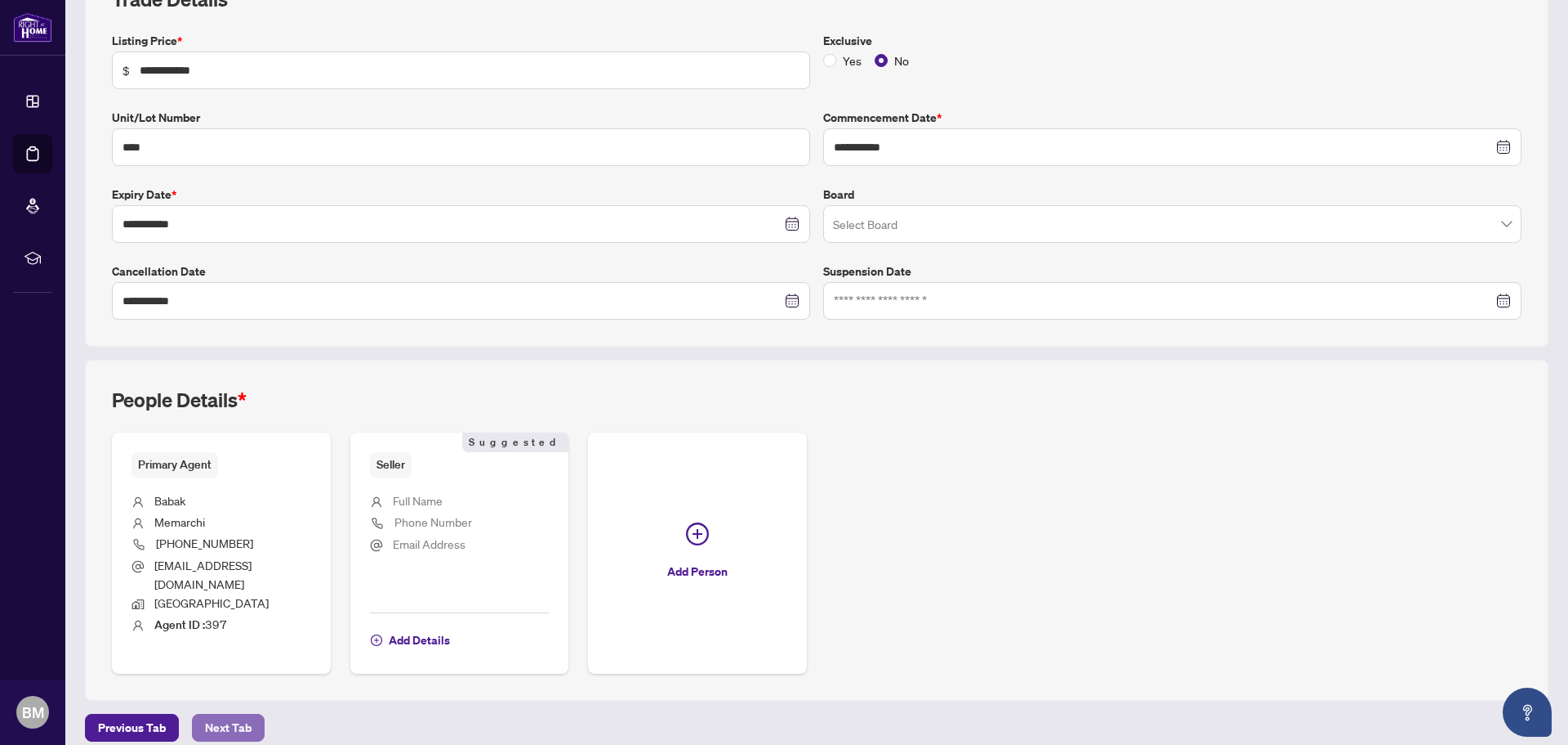
click at [215, 720] on span "Next Tab" at bounding box center [227, 727] width 46 height 26
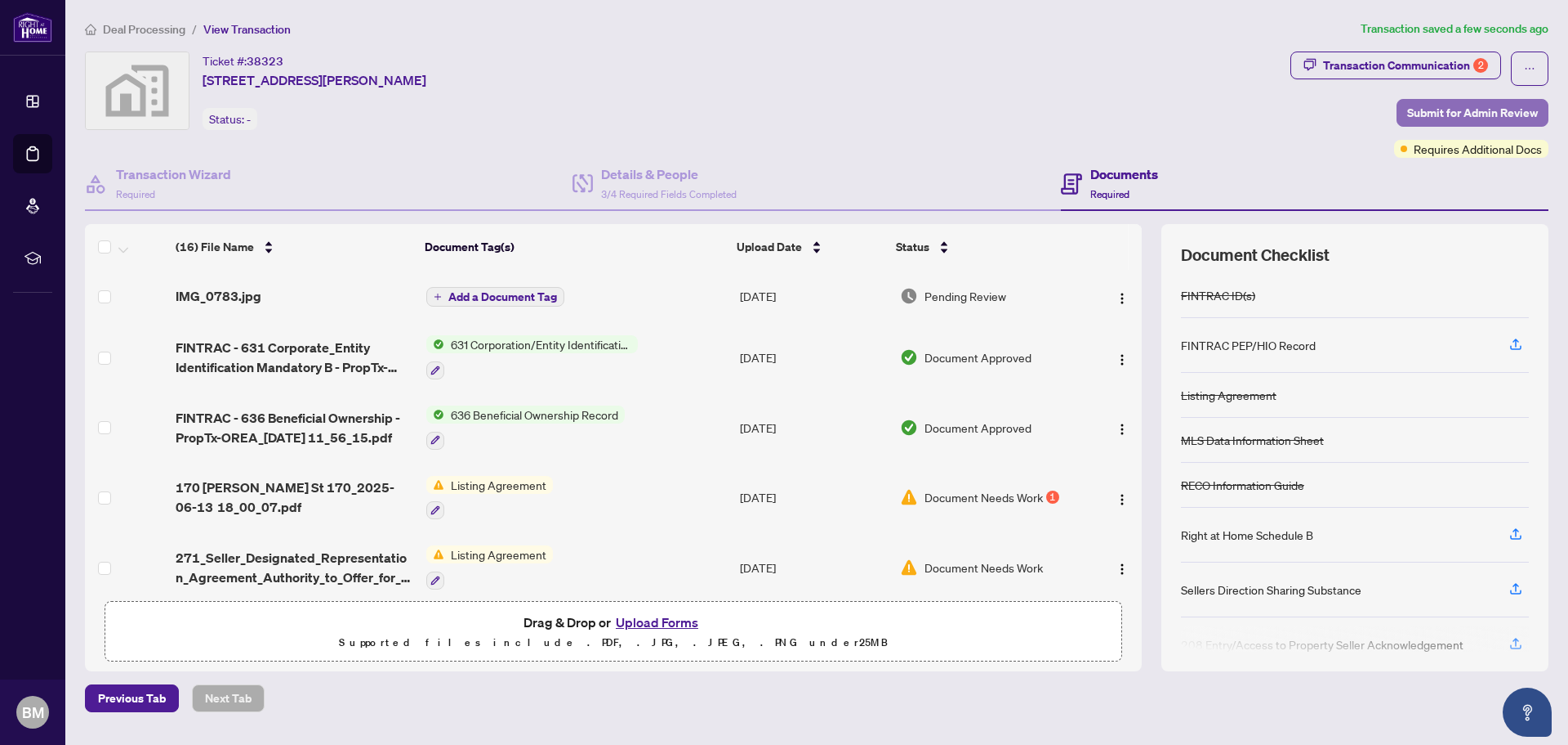
click at [1449, 107] on span "Submit for Admin Review" at bounding box center [1473, 113] width 131 height 26
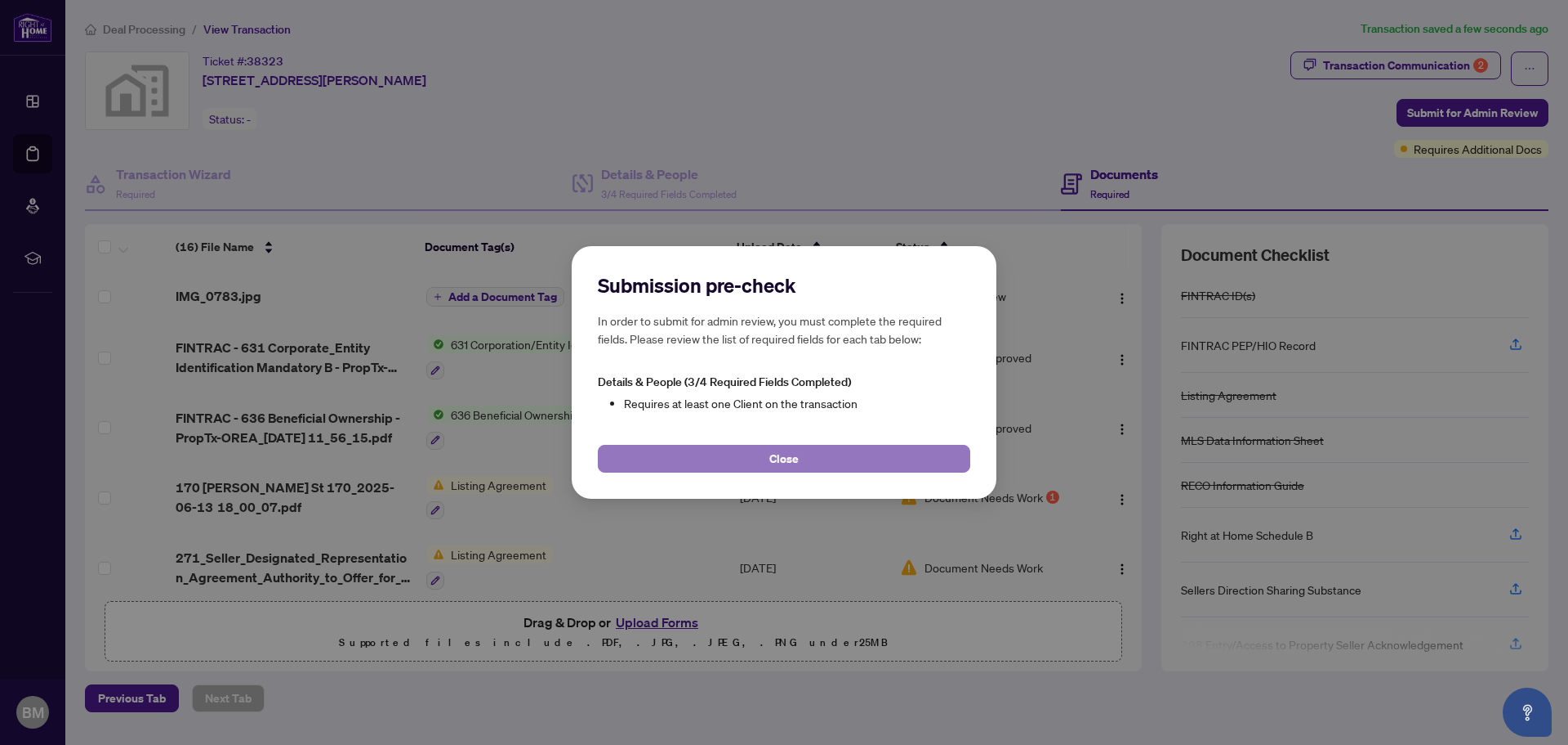
click at [783, 464] on span "Close" at bounding box center [784, 458] width 29 height 26
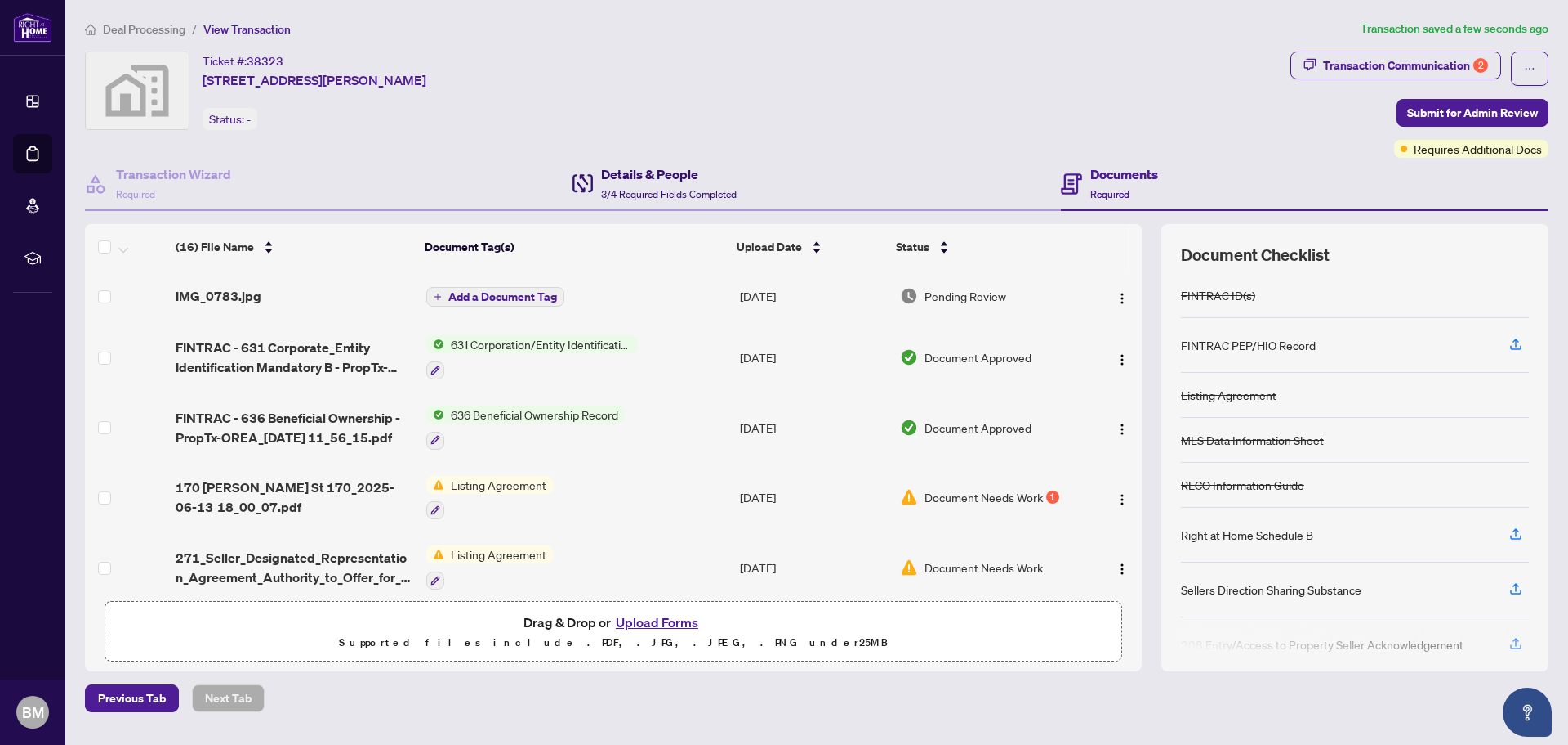
click at [662, 191] on span "3/4 Required Fields Completed" at bounding box center [669, 194] width 136 height 13
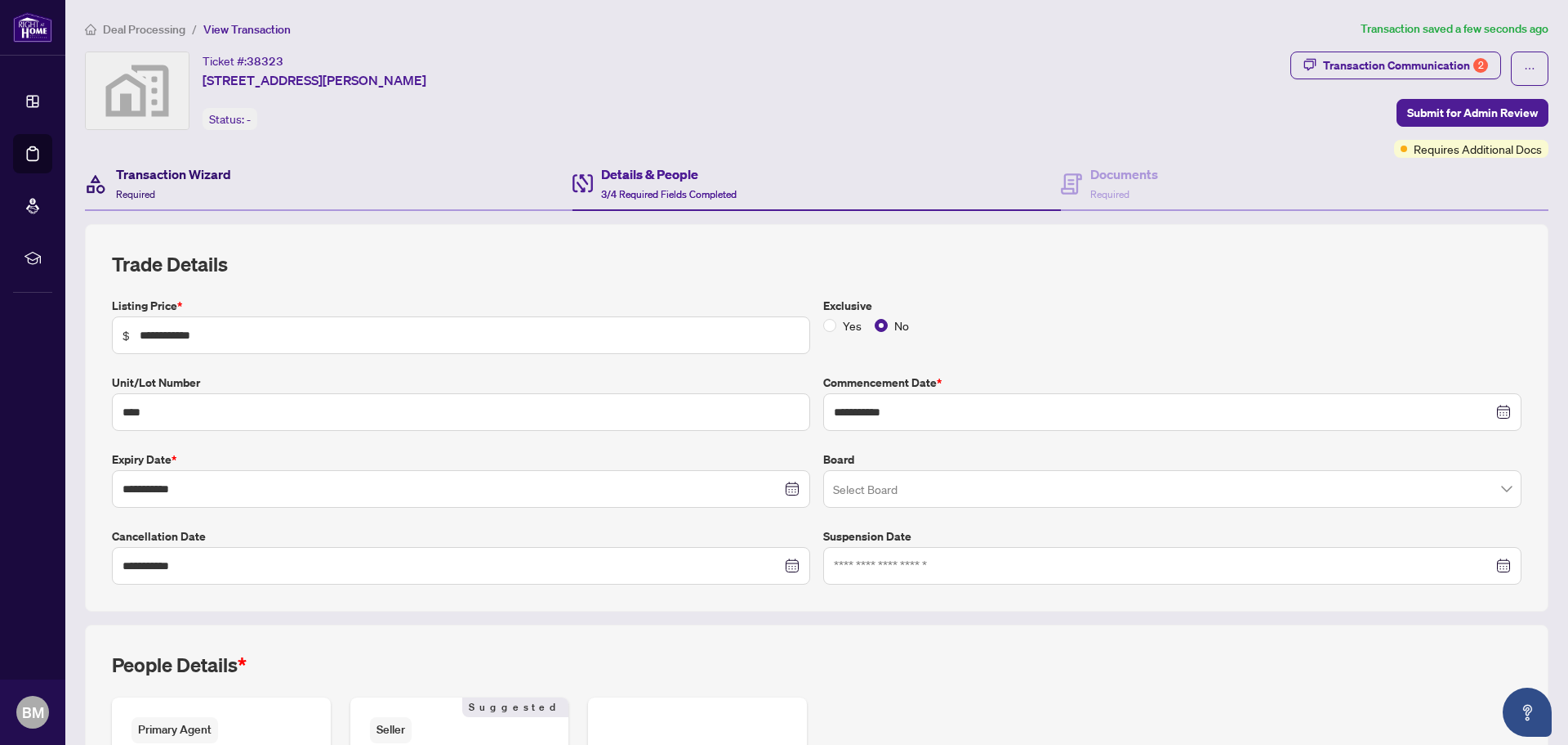
click at [168, 179] on h4 "Transaction Wizard" at bounding box center [173, 174] width 115 height 19
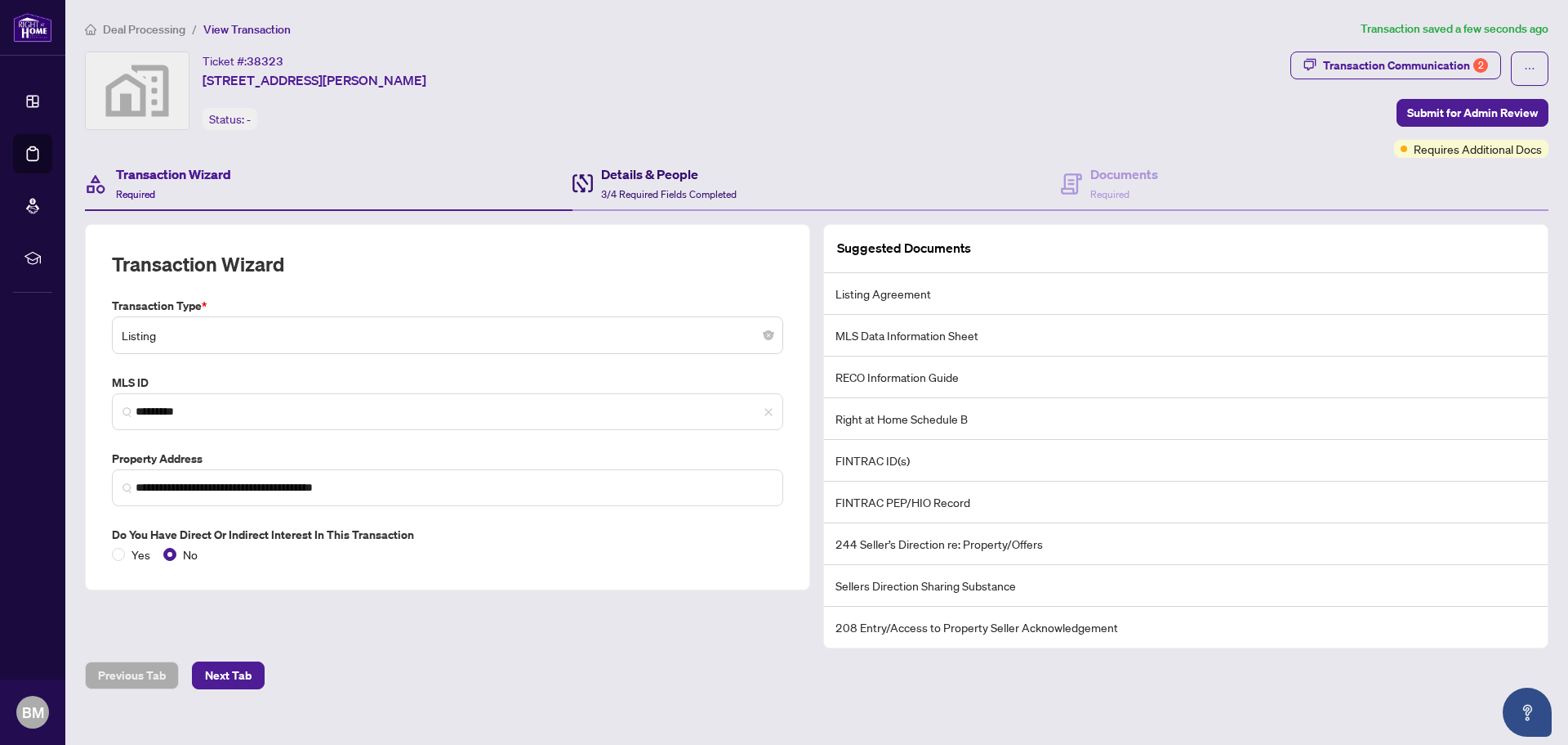
click at [644, 183] on h4 "Details & People" at bounding box center [669, 174] width 136 height 19
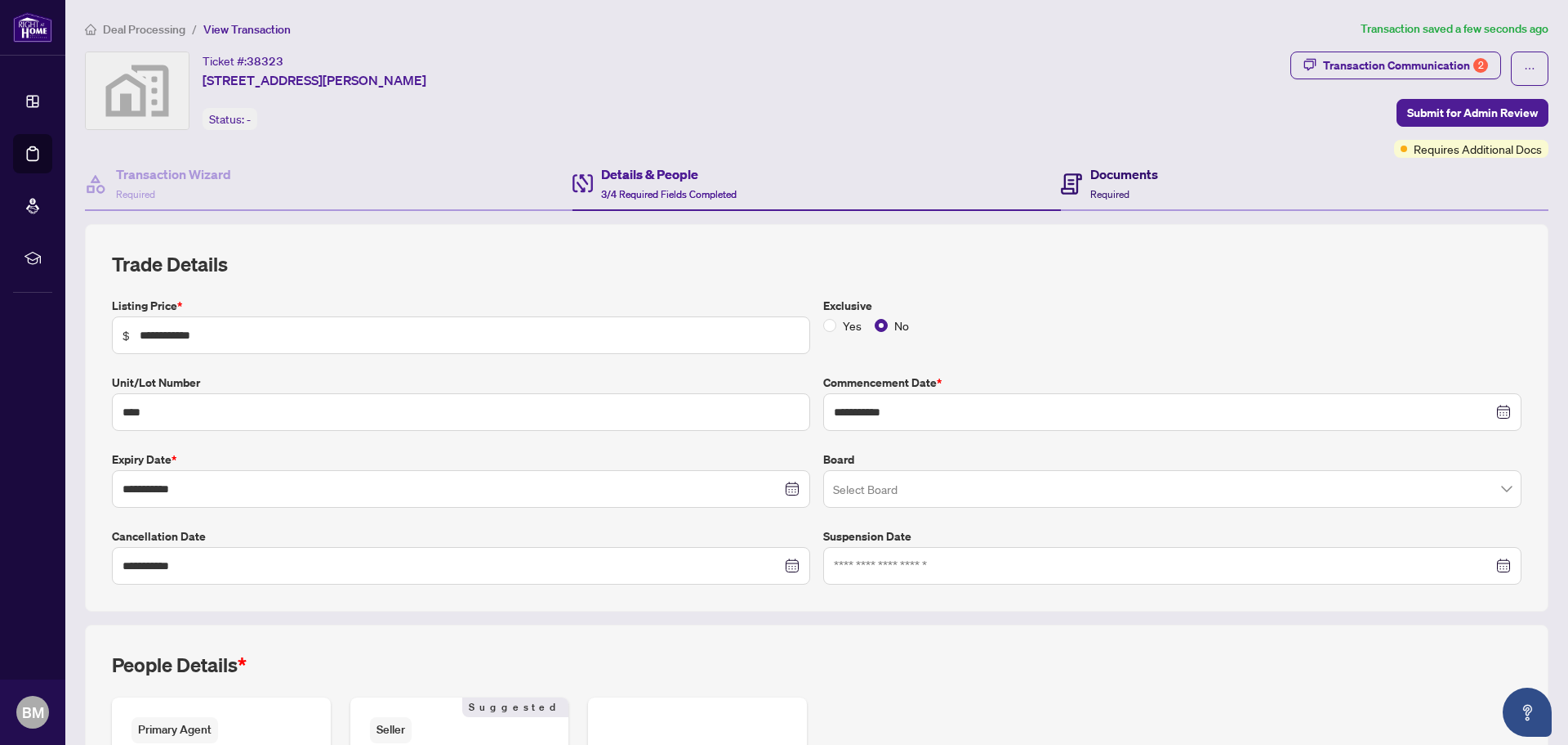
click at [1126, 180] on h4 "Documents" at bounding box center [1124, 174] width 68 height 19
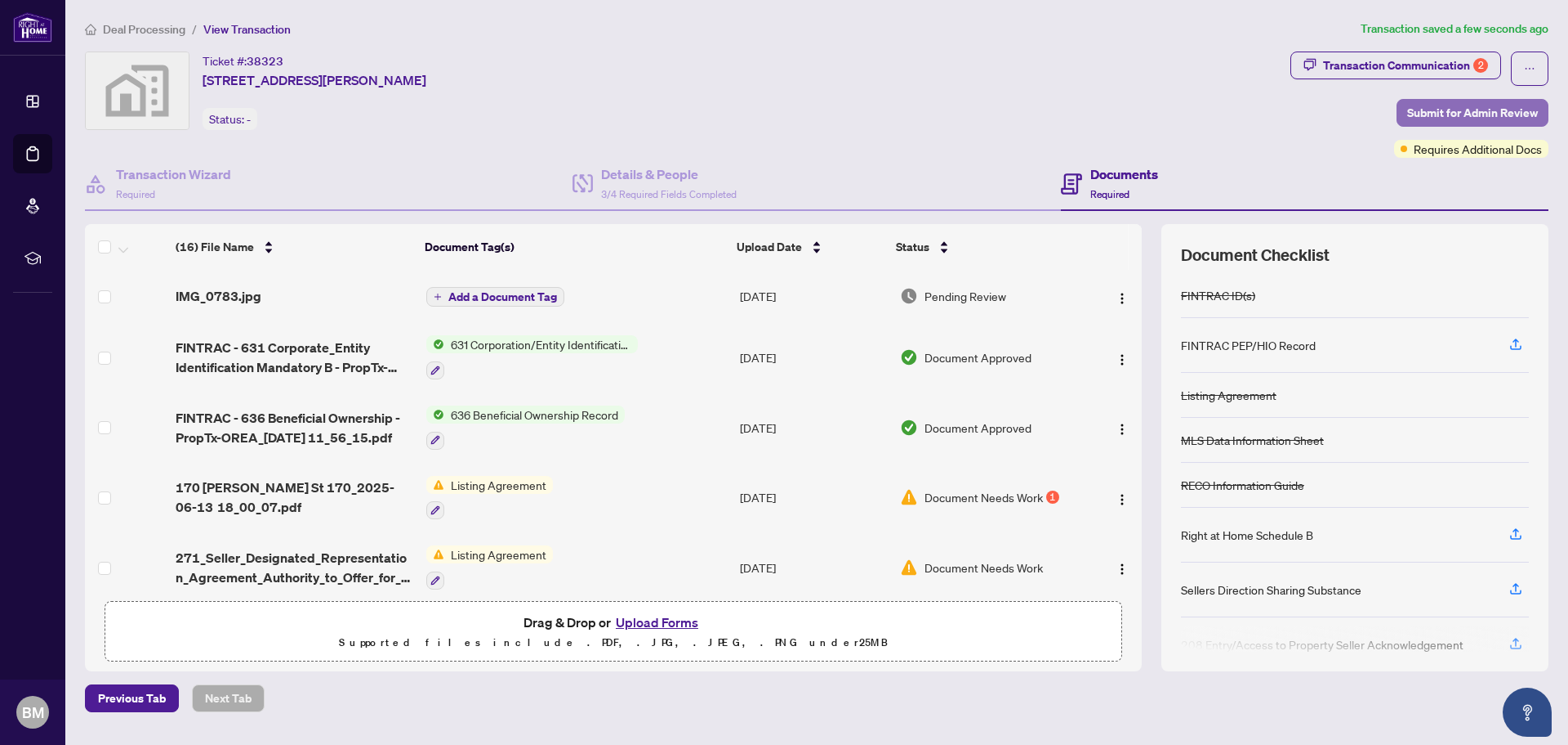
click at [1450, 108] on span "Submit for Admin Review" at bounding box center [1473, 113] width 131 height 26
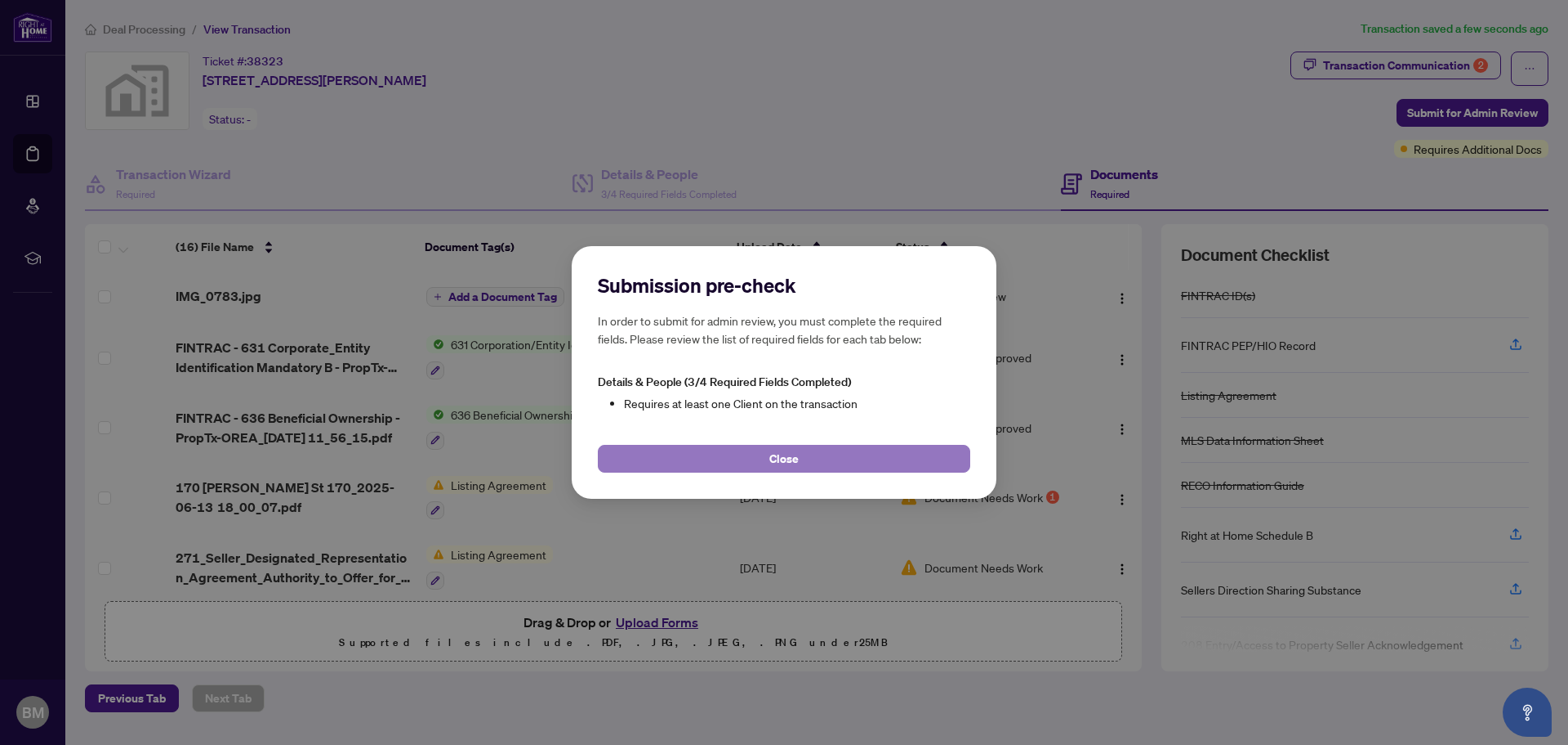
click at [775, 464] on span "Close" at bounding box center [784, 458] width 29 height 26
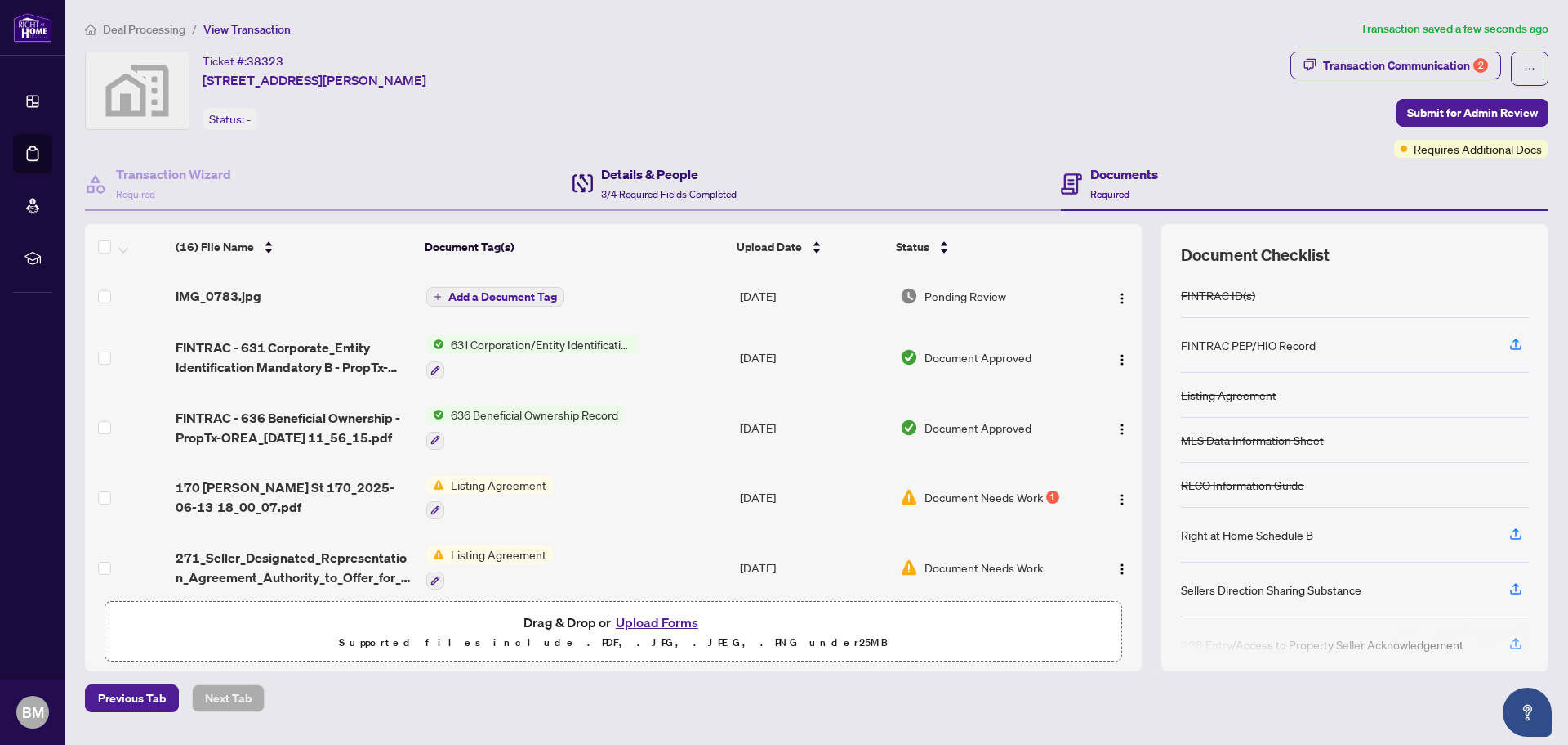
click at [630, 178] on h4 "Details & People" at bounding box center [669, 174] width 136 height 19
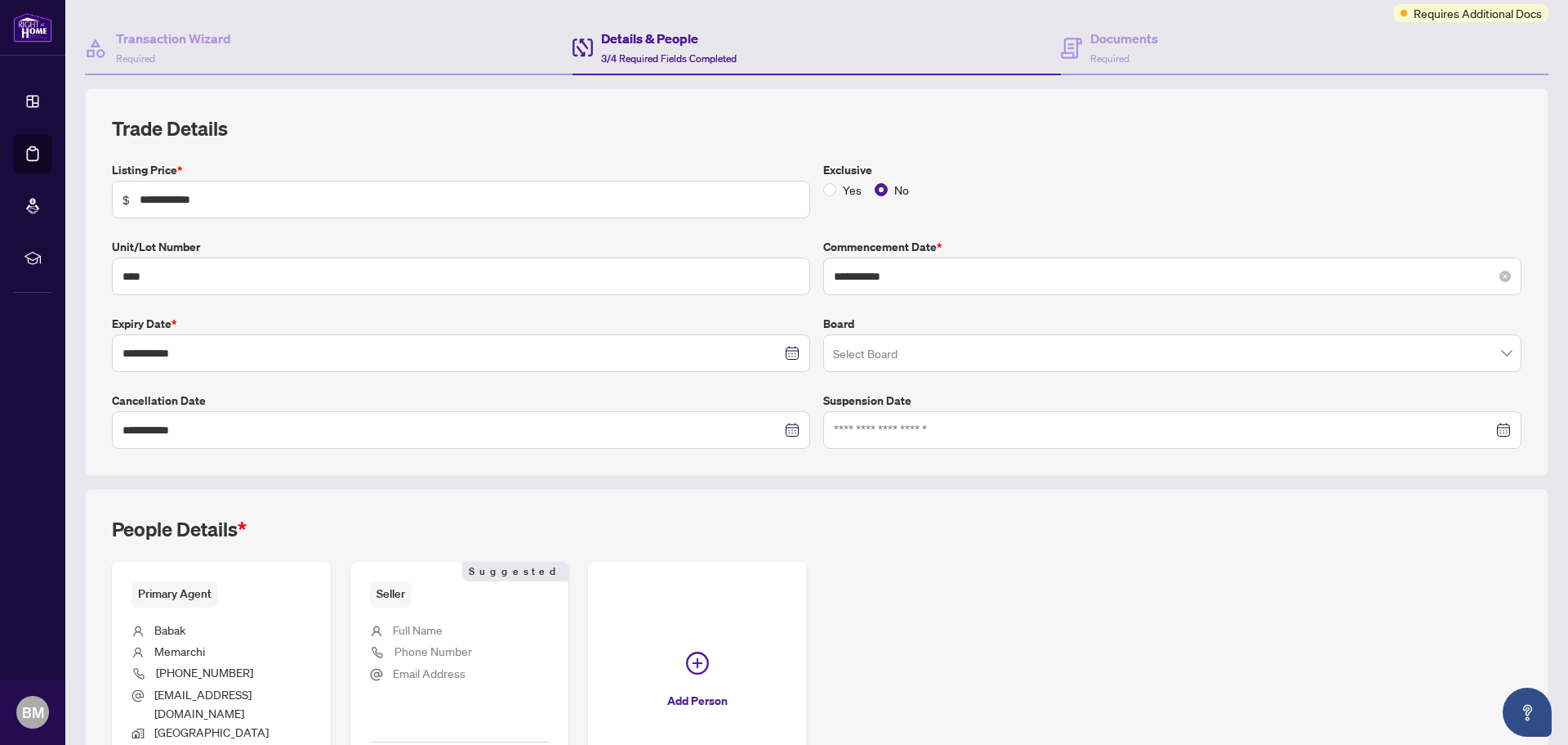
scroll to position [164, 0]
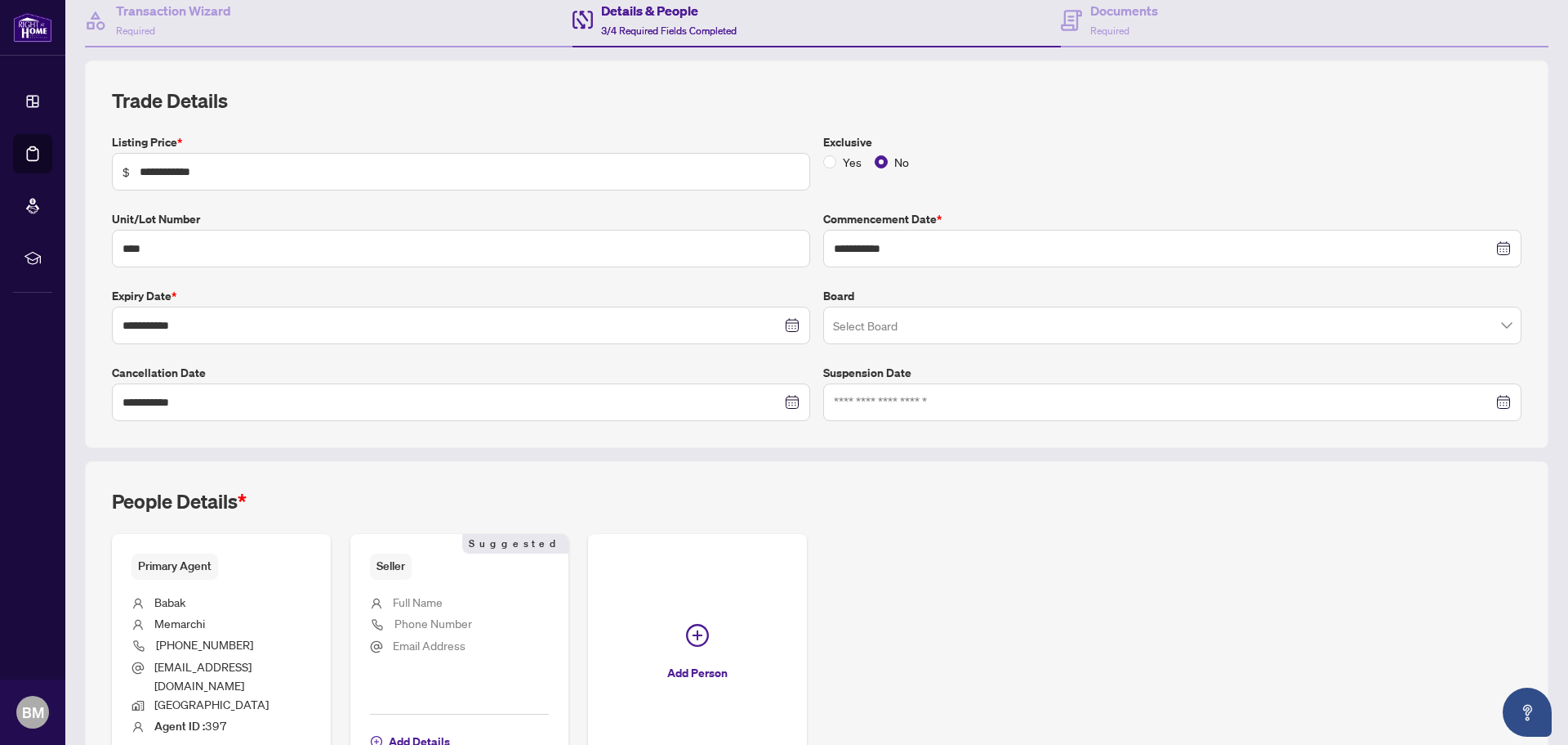
click at [1491, 322] on span at bounding box center [1173, 325] width 679 height 31
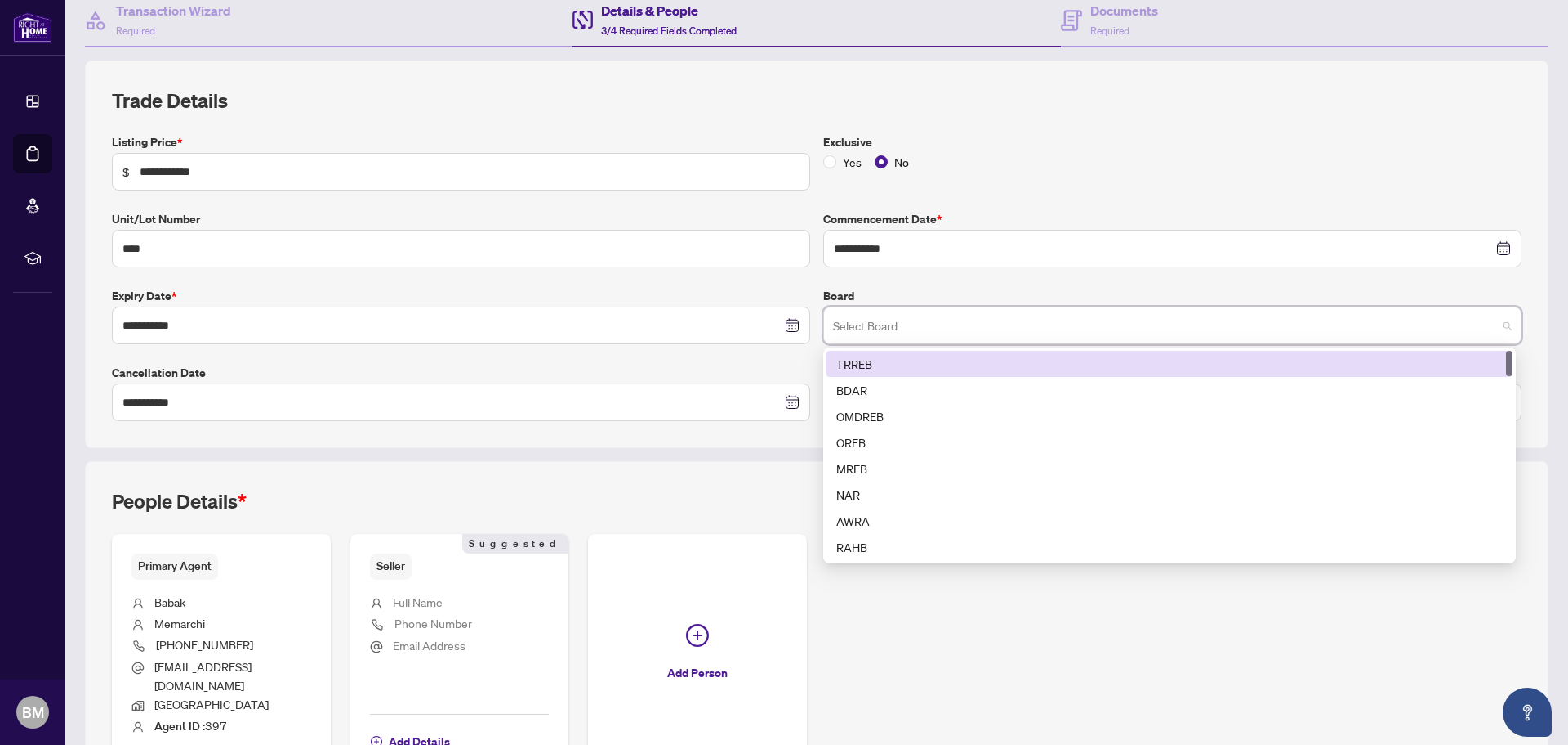
click at [864, 370] on div "TRREB" at bounding box center [1169, 363] width 666 height 18
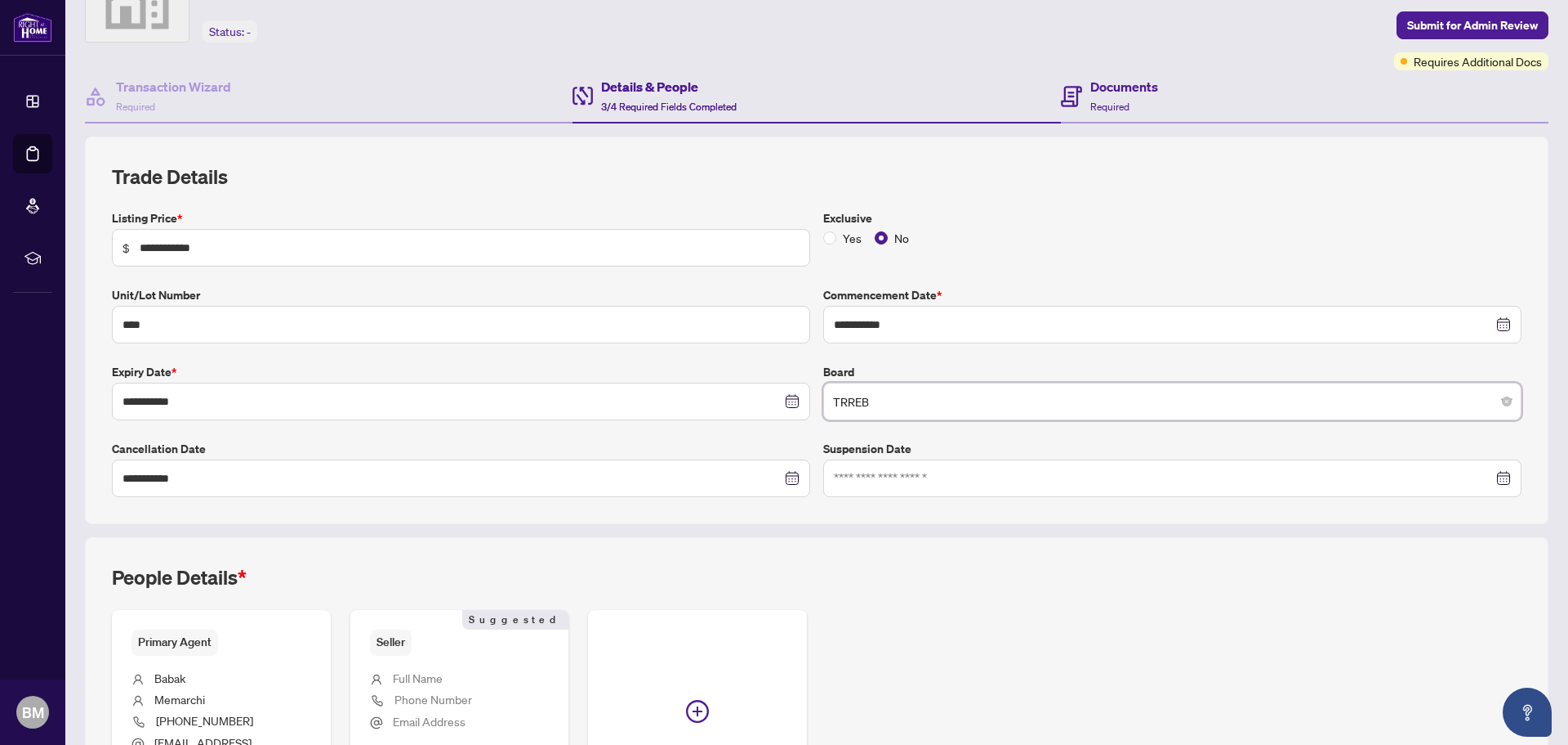
scroll to position [0, 0]
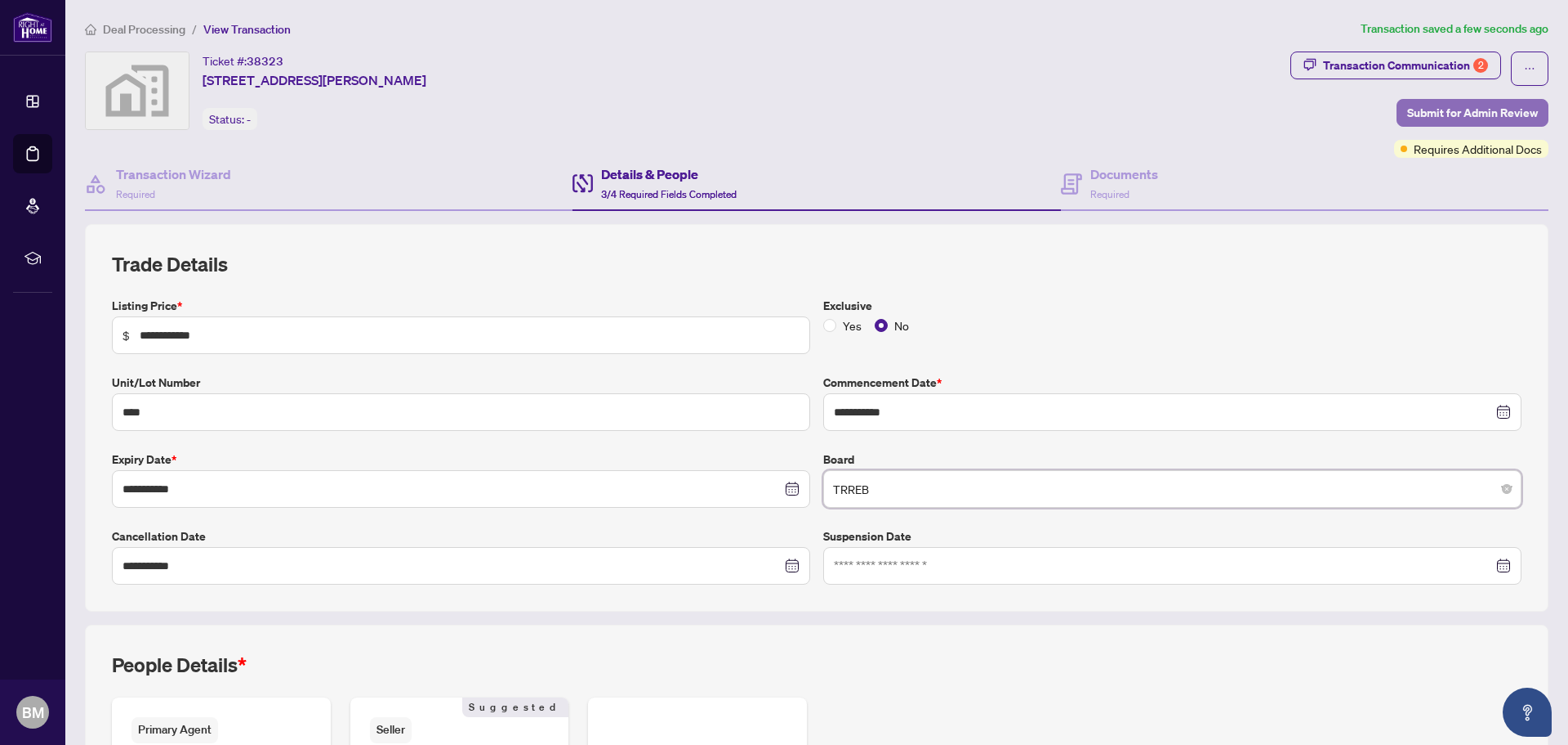
click at [1416, 115] on span "Submit for Admin Review" at bounding box center [1473, 113] width 131 height 26
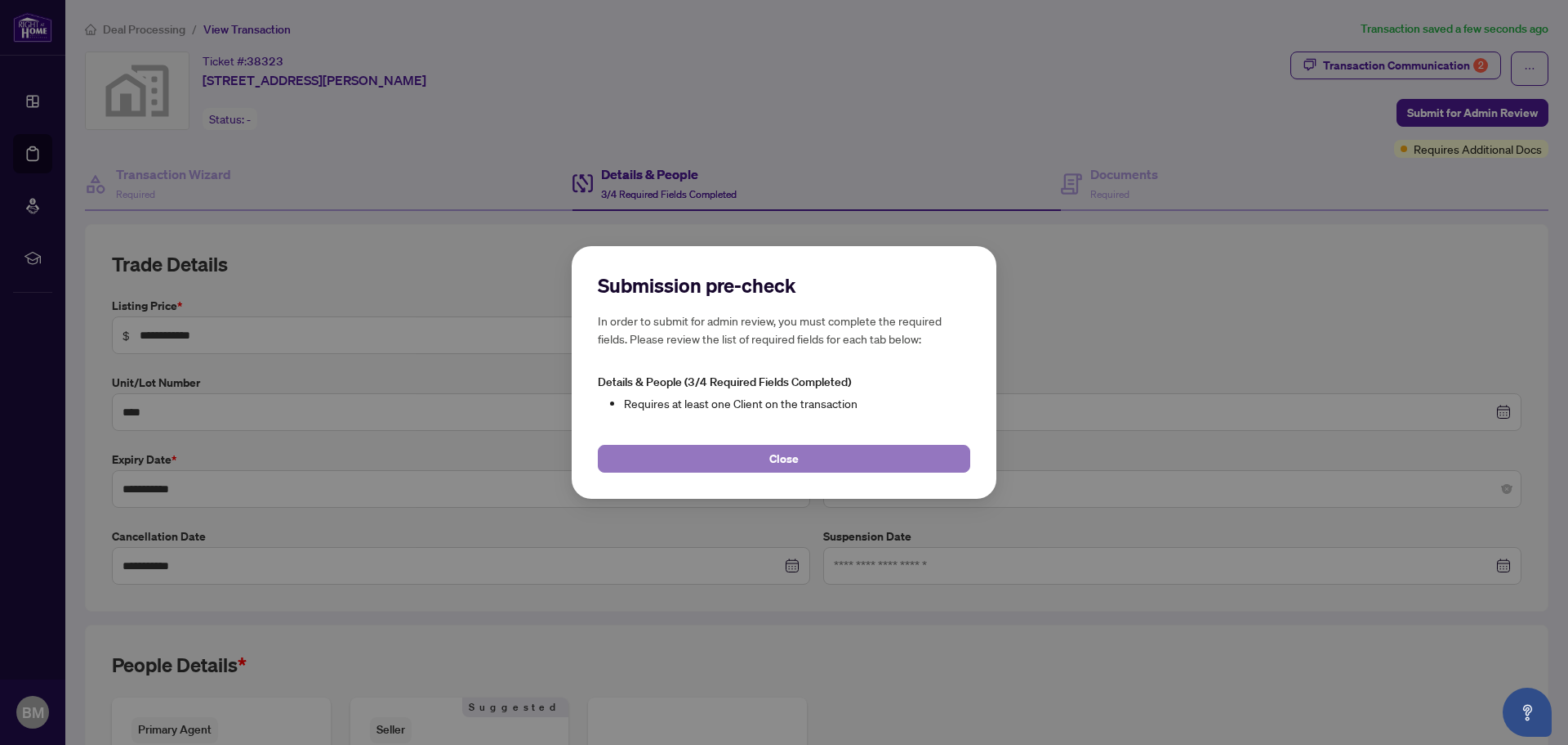
click at [797, 451] on span "Close" at bounding box center [784, 458] width 29 height 26
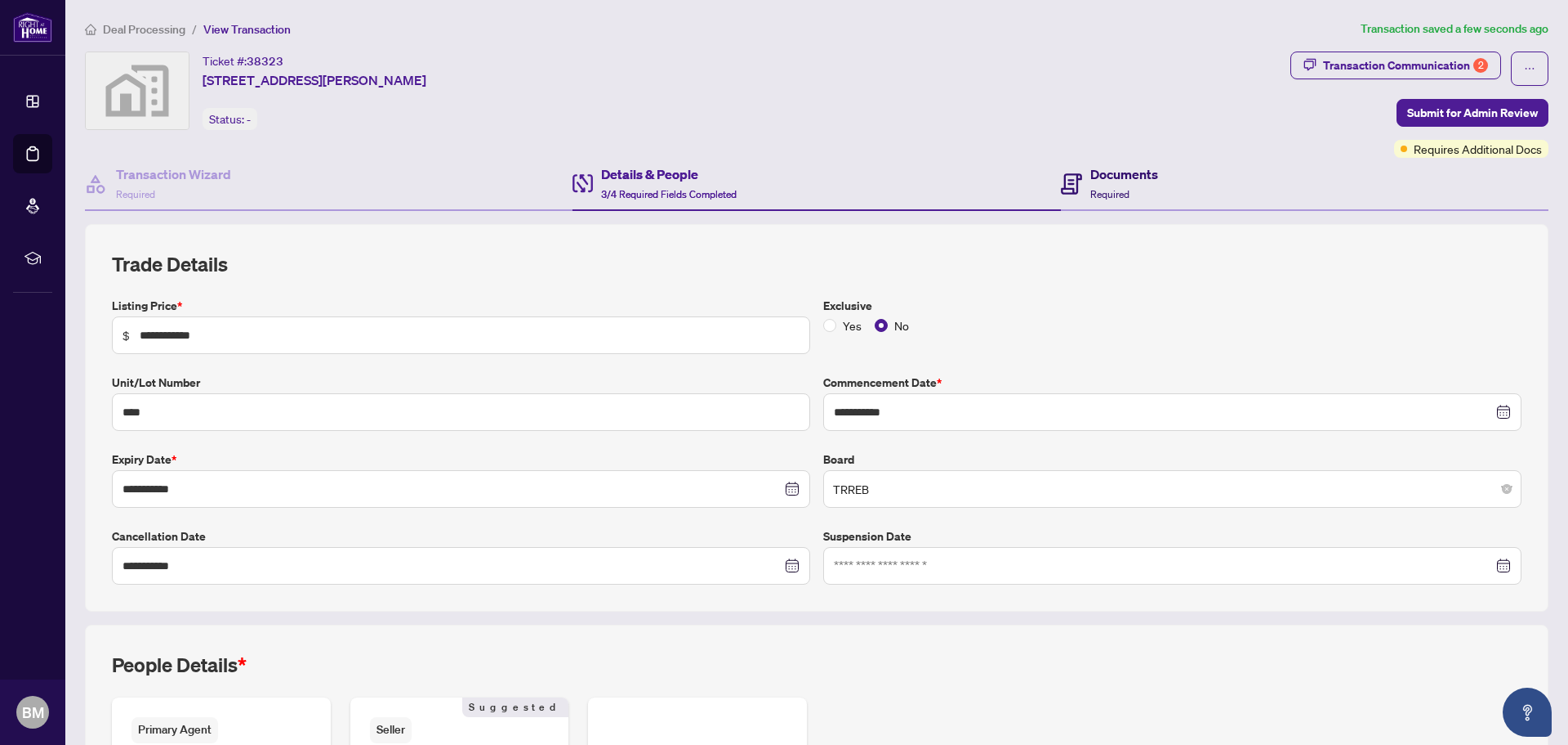
click at [1094, 172] on h4 "Documents" at bounding box center [1124, 174] width 68 height 19
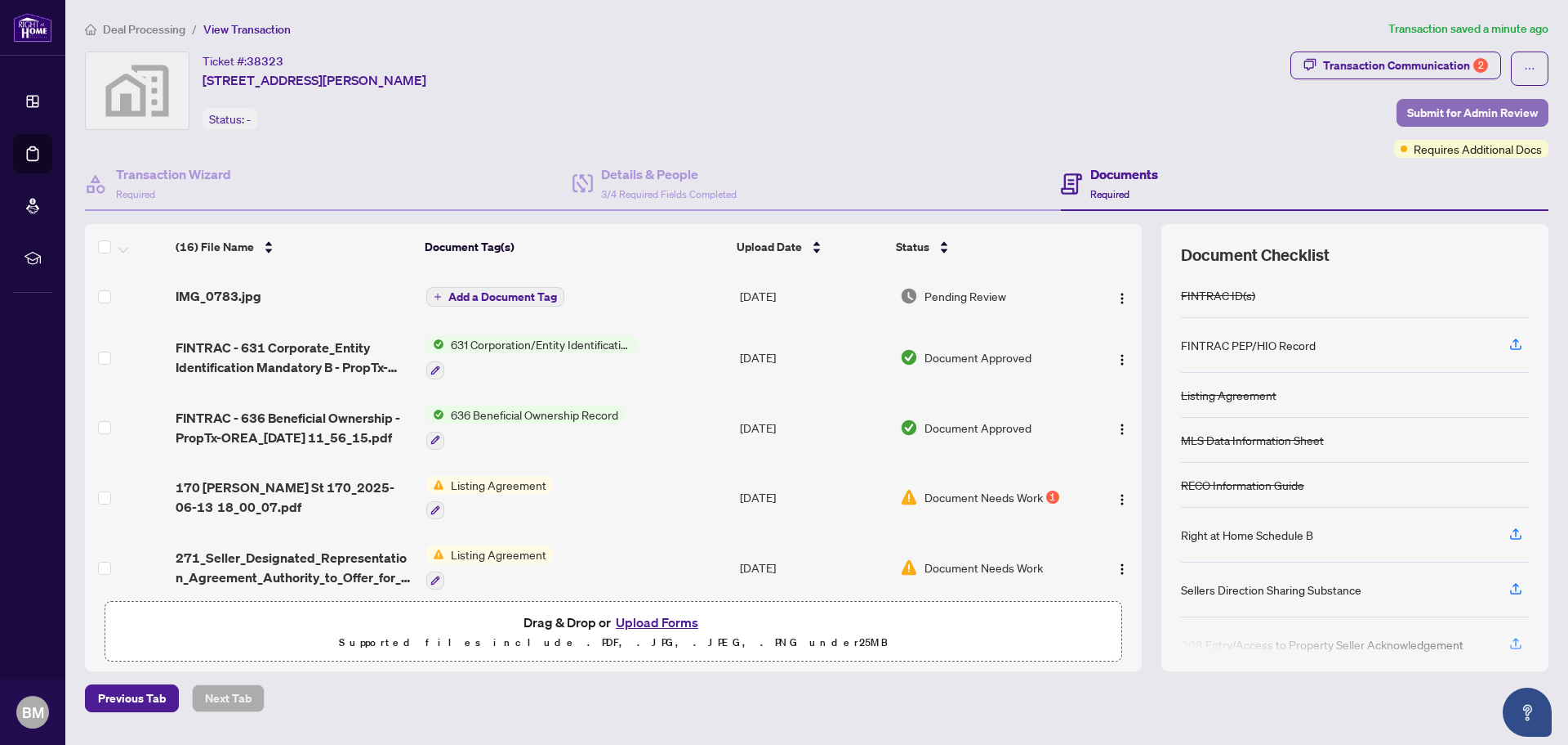
click at [1424, 103] on span "Submit for Admin Review" at bounding box center [1473, 113] width 131 height 26
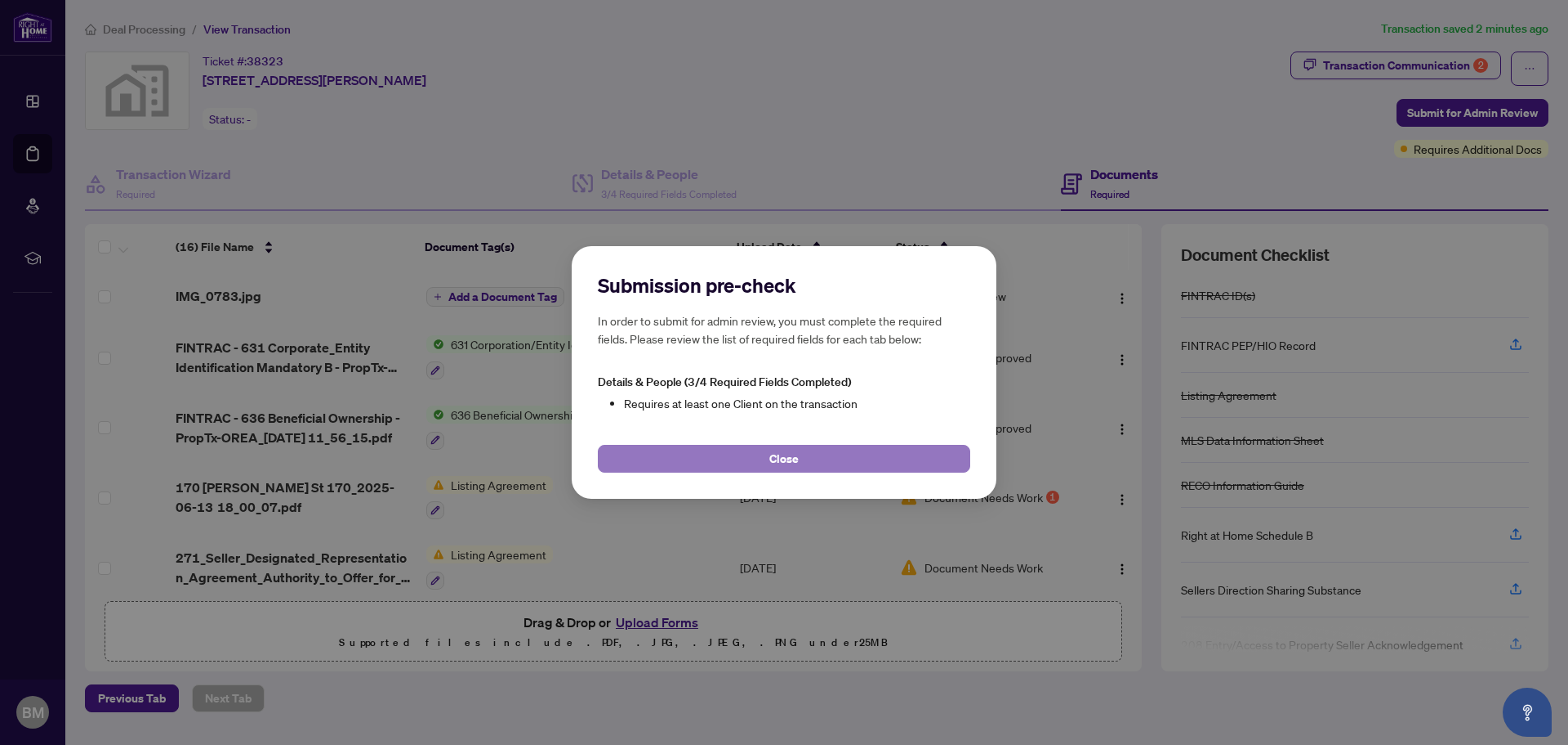
click at [806, 459] on button "Close" at bounding box center [784, 458] width 373 height 28
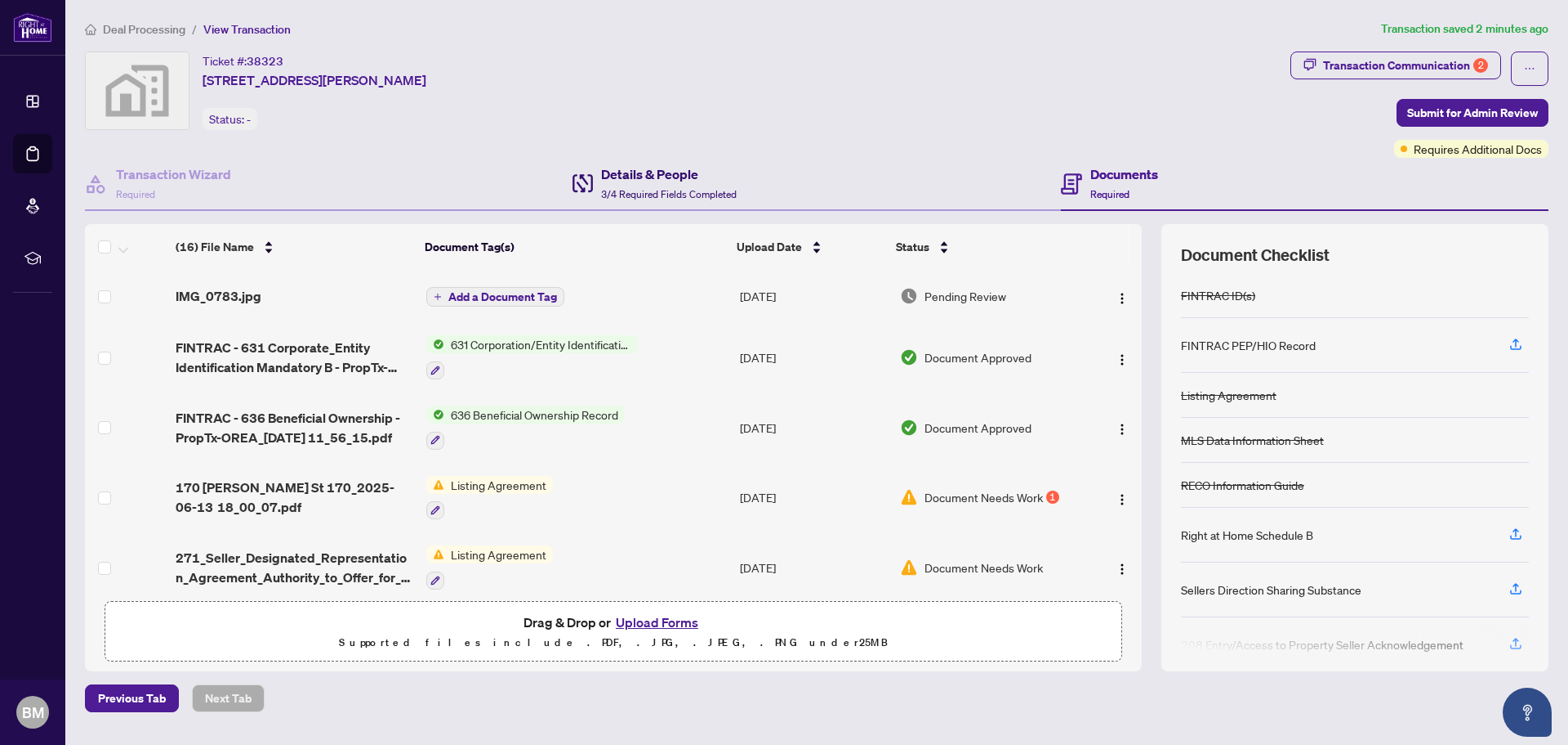
click at [680, 181] on h4 "Details & People" at bounding box center [669, 174] width 136 height 19
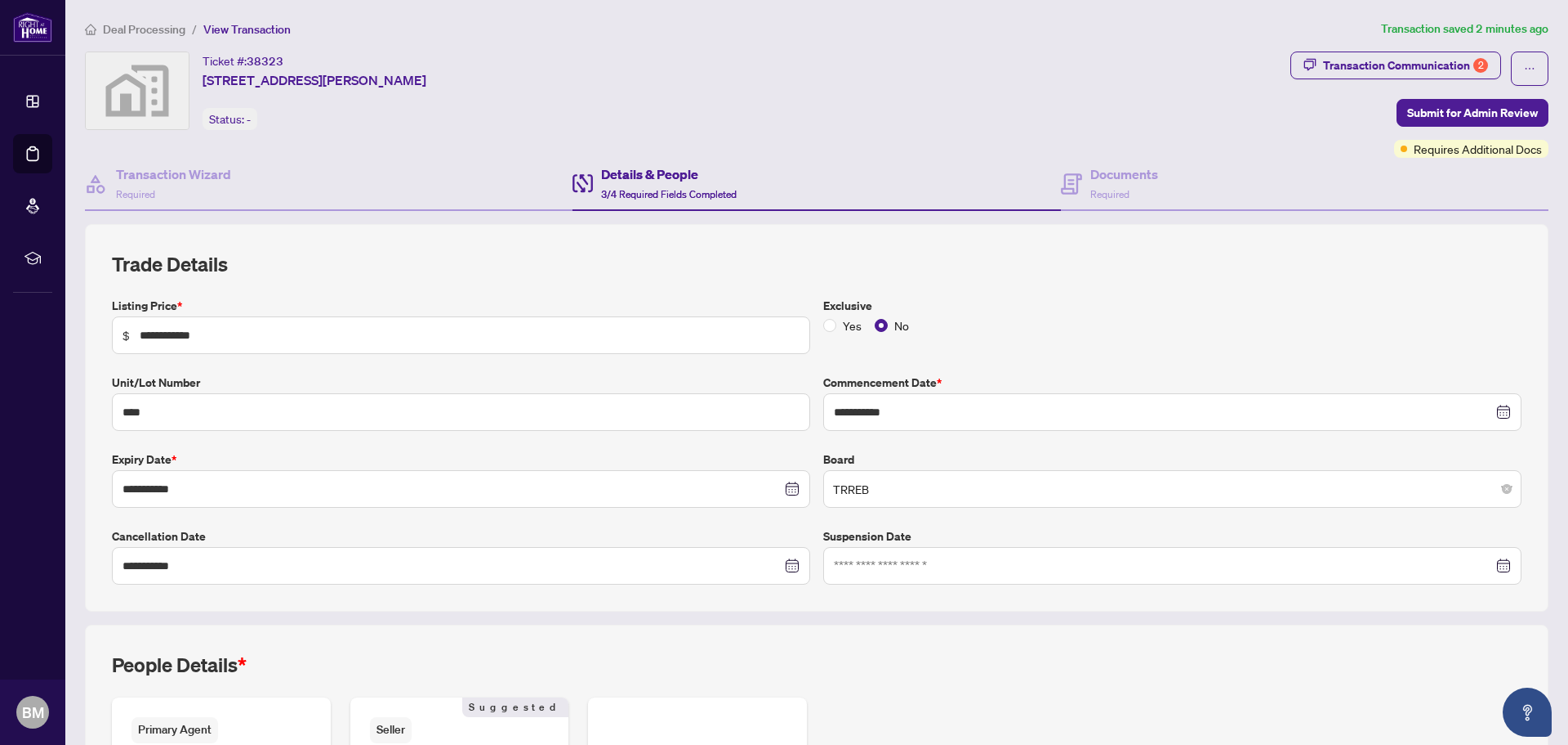
click at [581, 176] on icon at bounding box center [583, 183] width 20 height 18
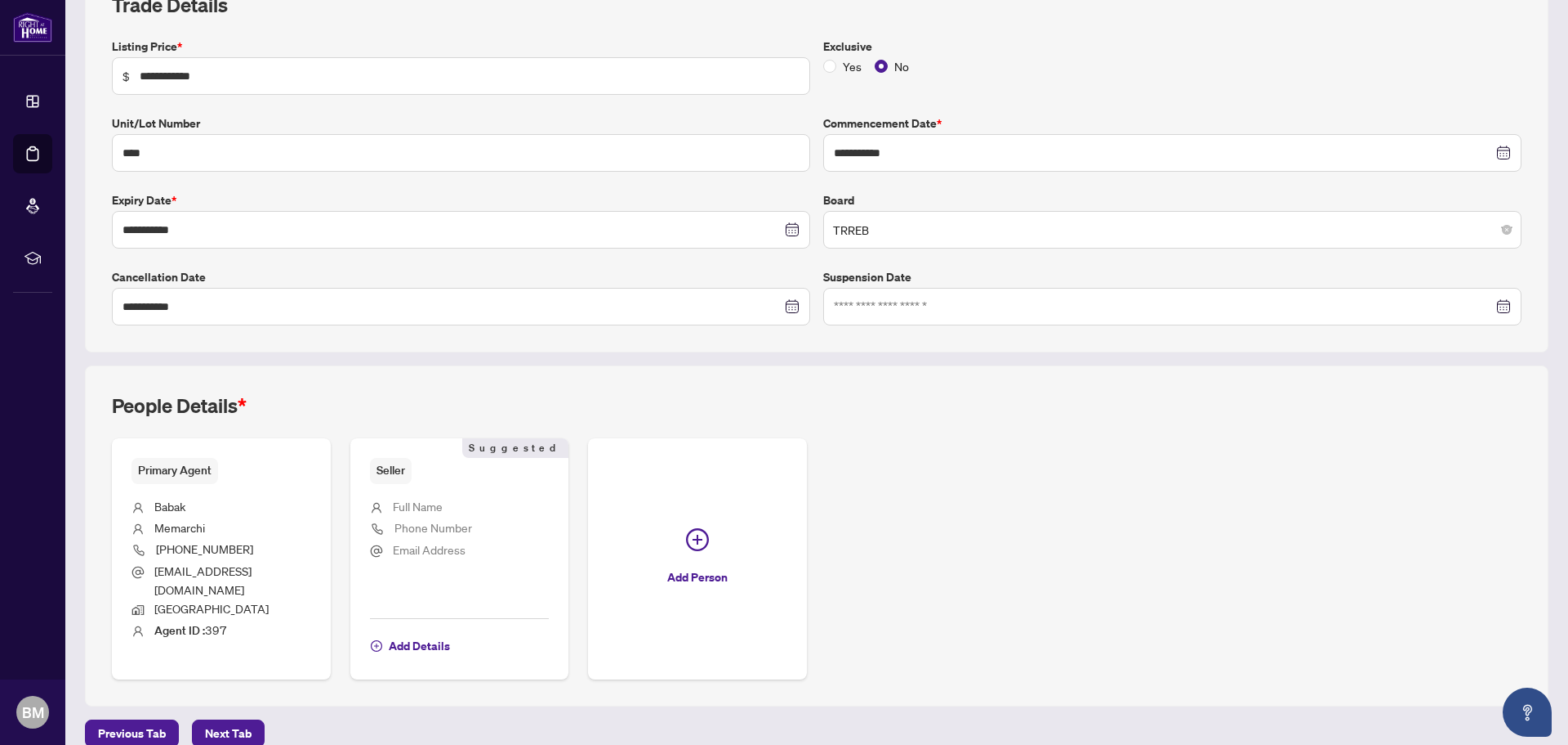
scroll to position [265, 0]
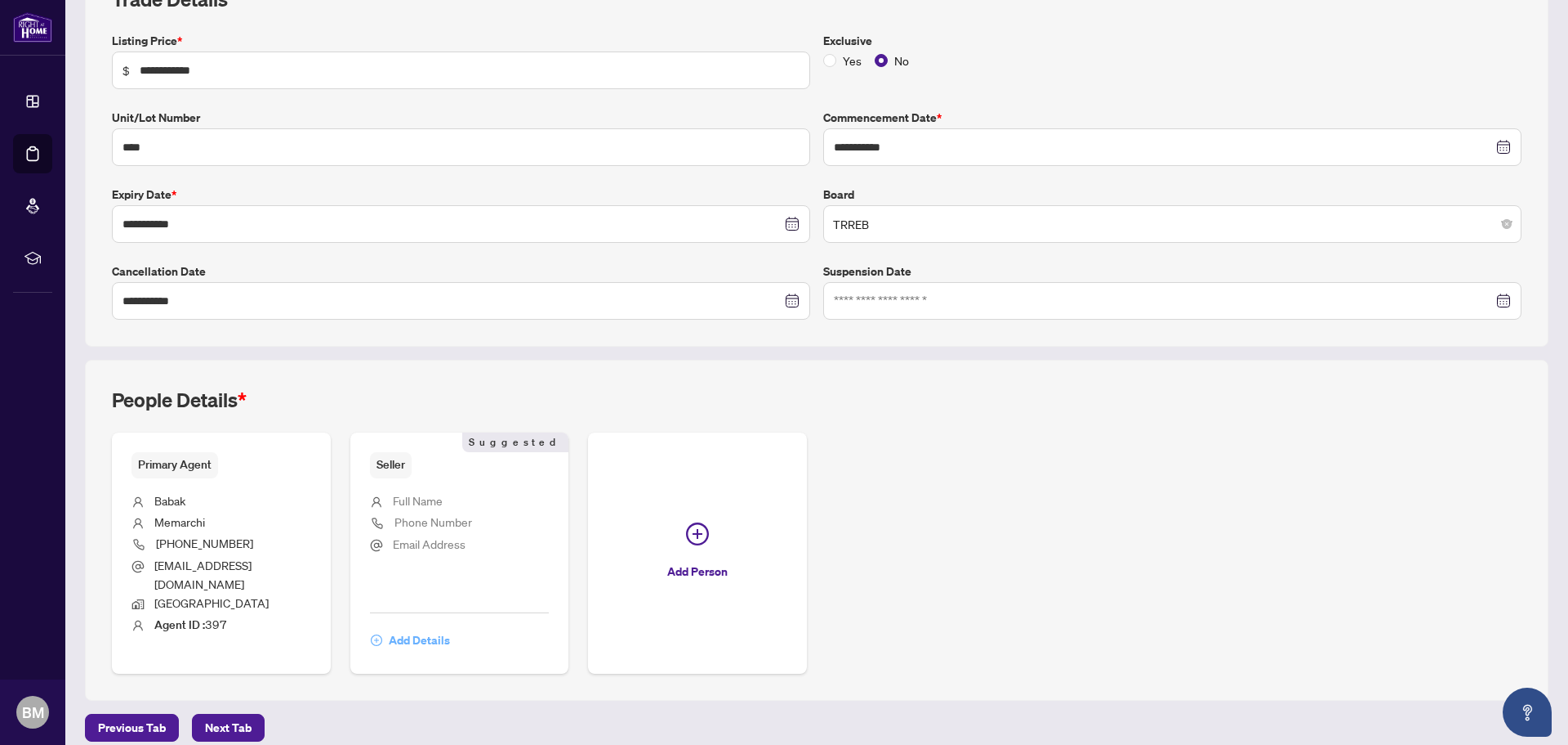
click at [412, 627] on span "Add Details" at bounding box center [419, 639] width 61 height 26
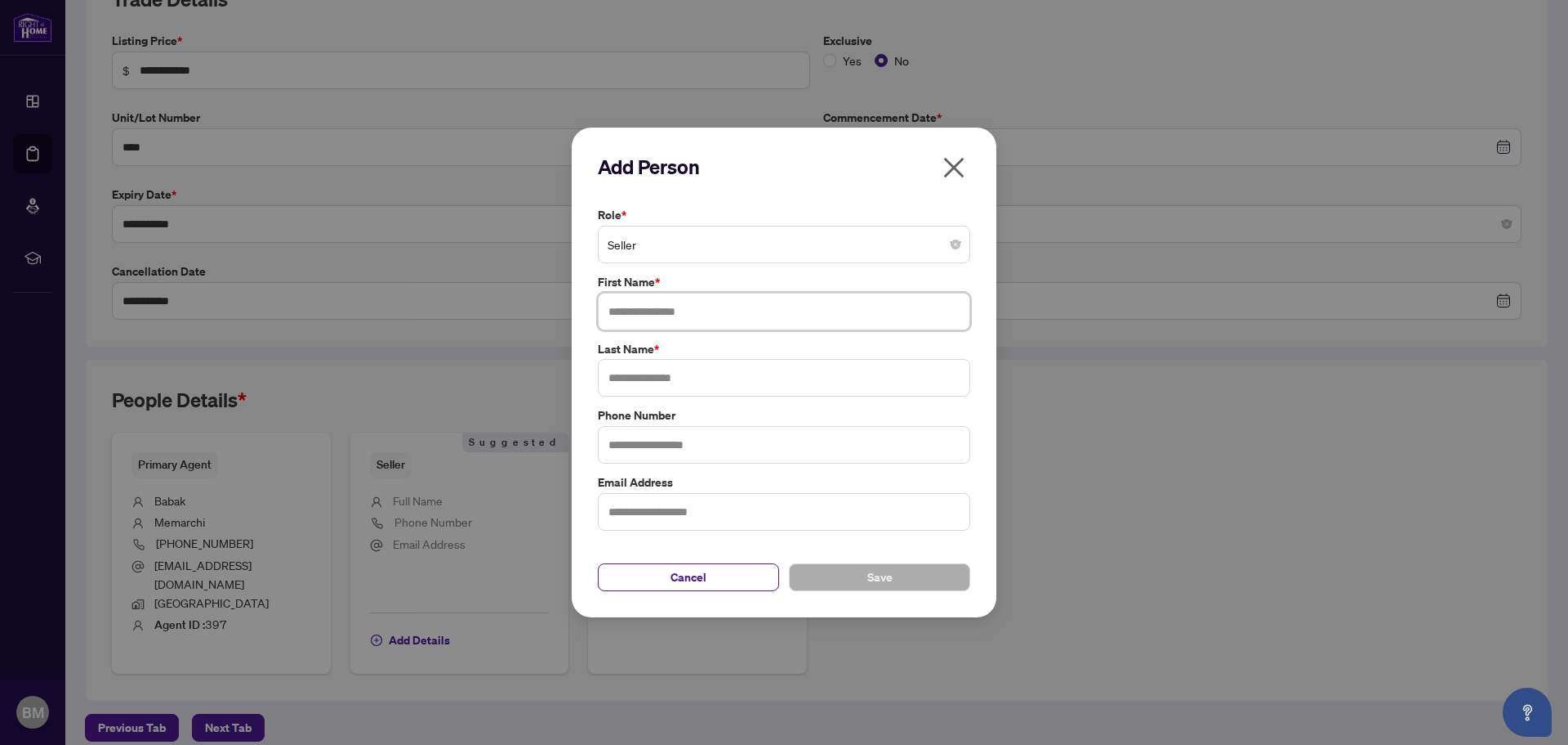
click at [662, 310] on input "text" at bounding box center [784, 311] width 373 height 38
type input "**********"
click at [630, 380] on input "text" at bounding box center [784, 377] width 373 height 38
type input "**********"
click at [636, 452] on input "text" at bounding box center [784, 444] width 373 height 38
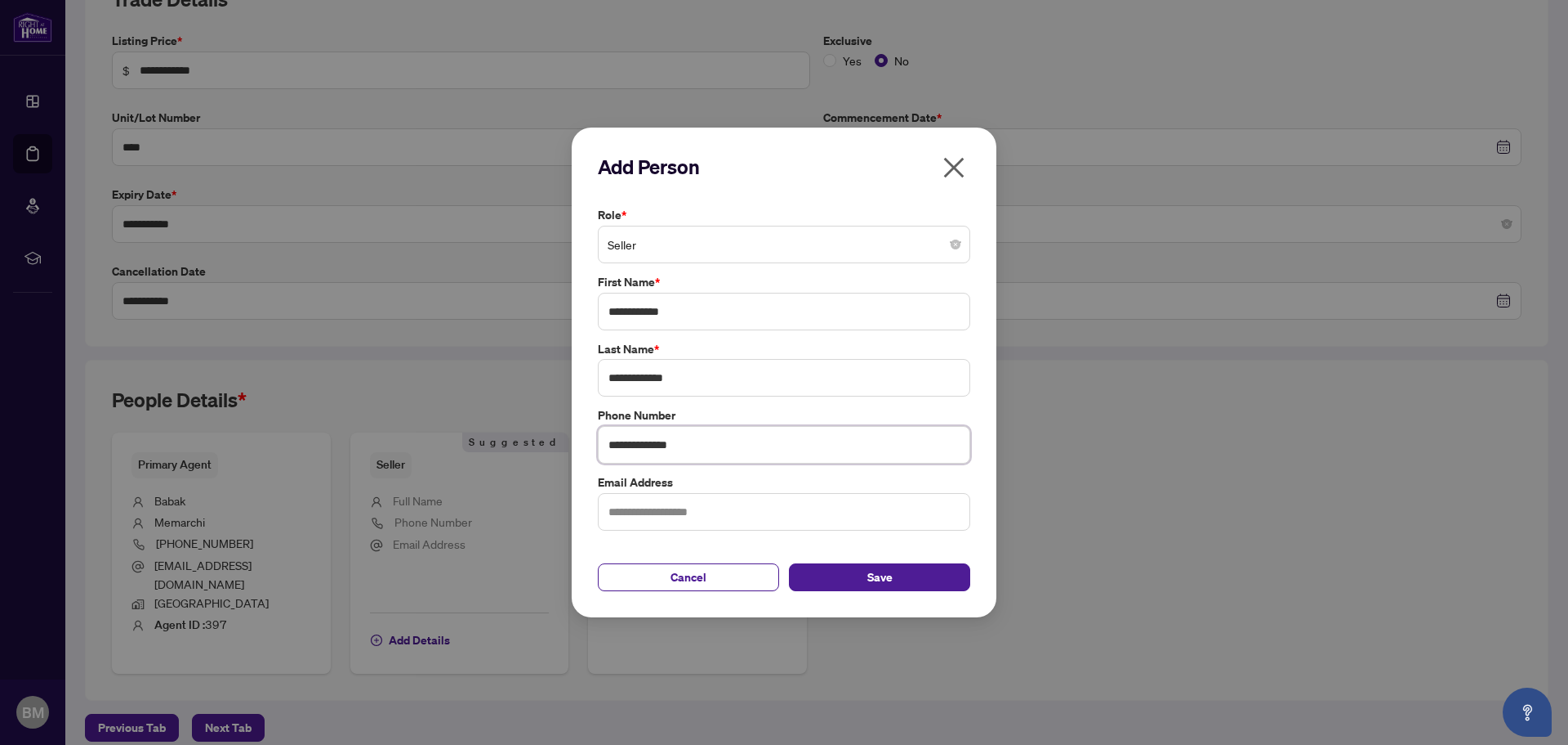
type input "**********"
click at [644, 519] on input "text" at bounding box center [784, 512] width 373 height 38
type input "**********"
click at [863, 578] on button "Save" at bounding box center [880, 576] width 181 height 28
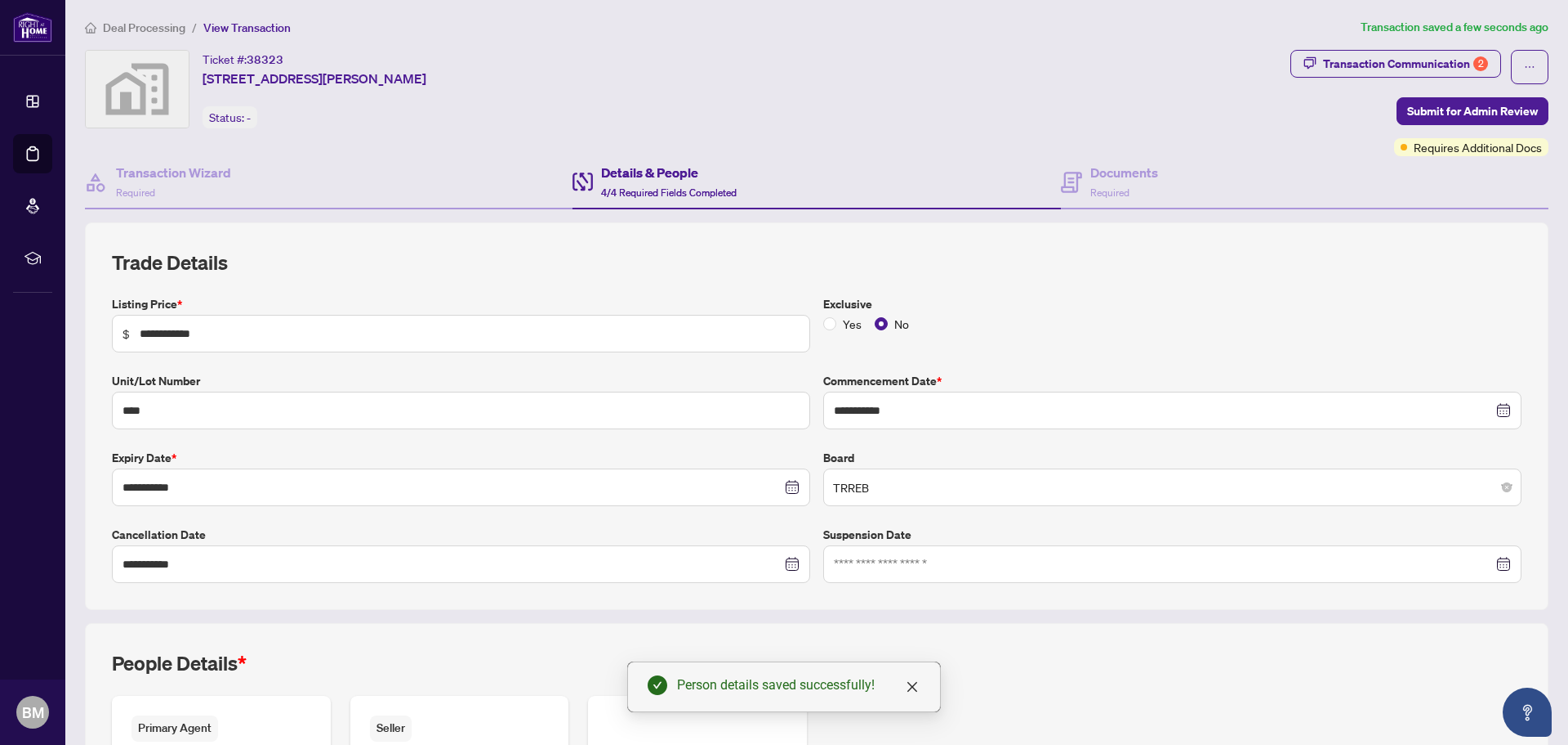
scroll to position [0, 0]
click at [1110, 183] on h4 "Documents" at bounding box center [1124, 174] width 68 height 19
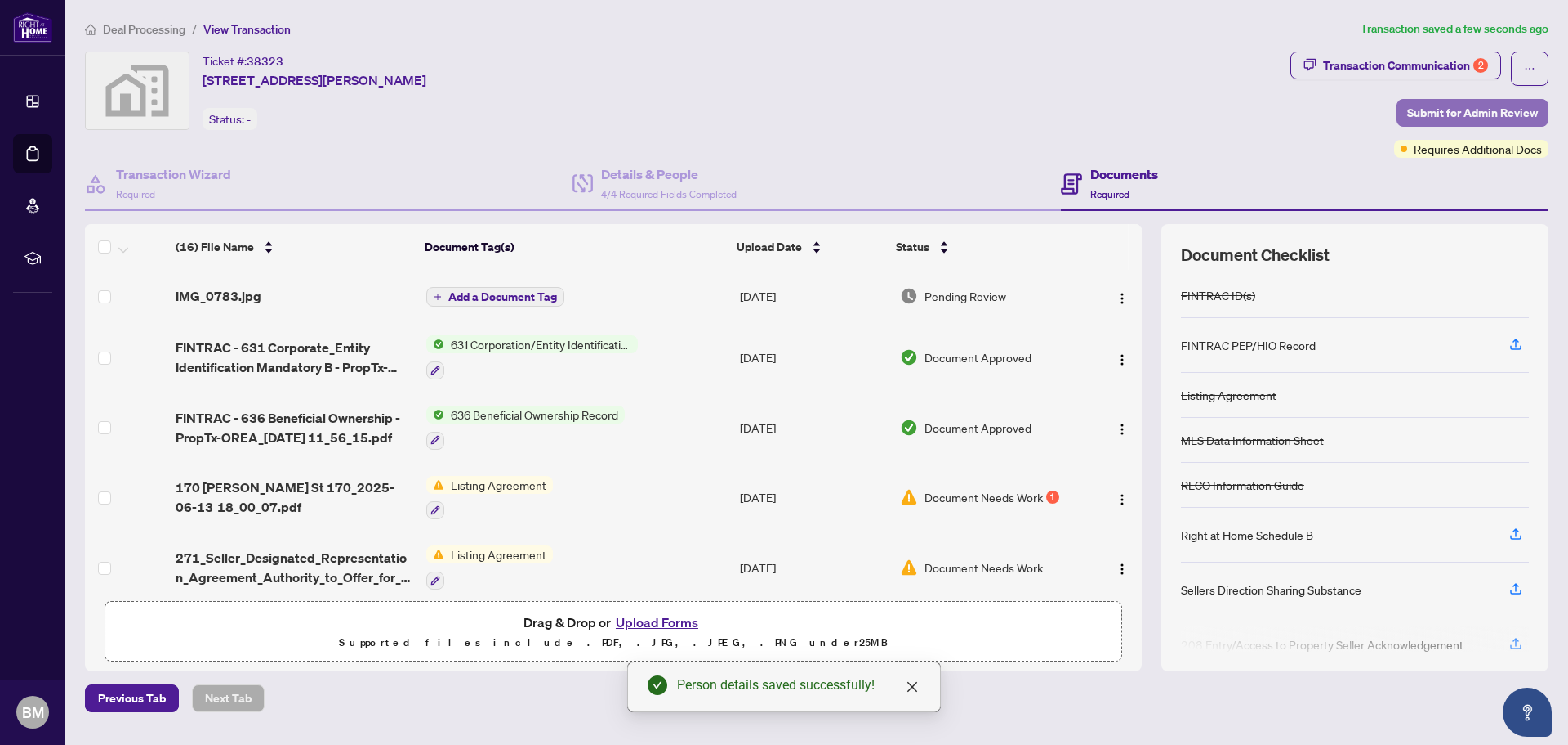
click at [1460, 113] on span "Submit for Admin Review" at bounding box center [1473, 113] width 131 height 26
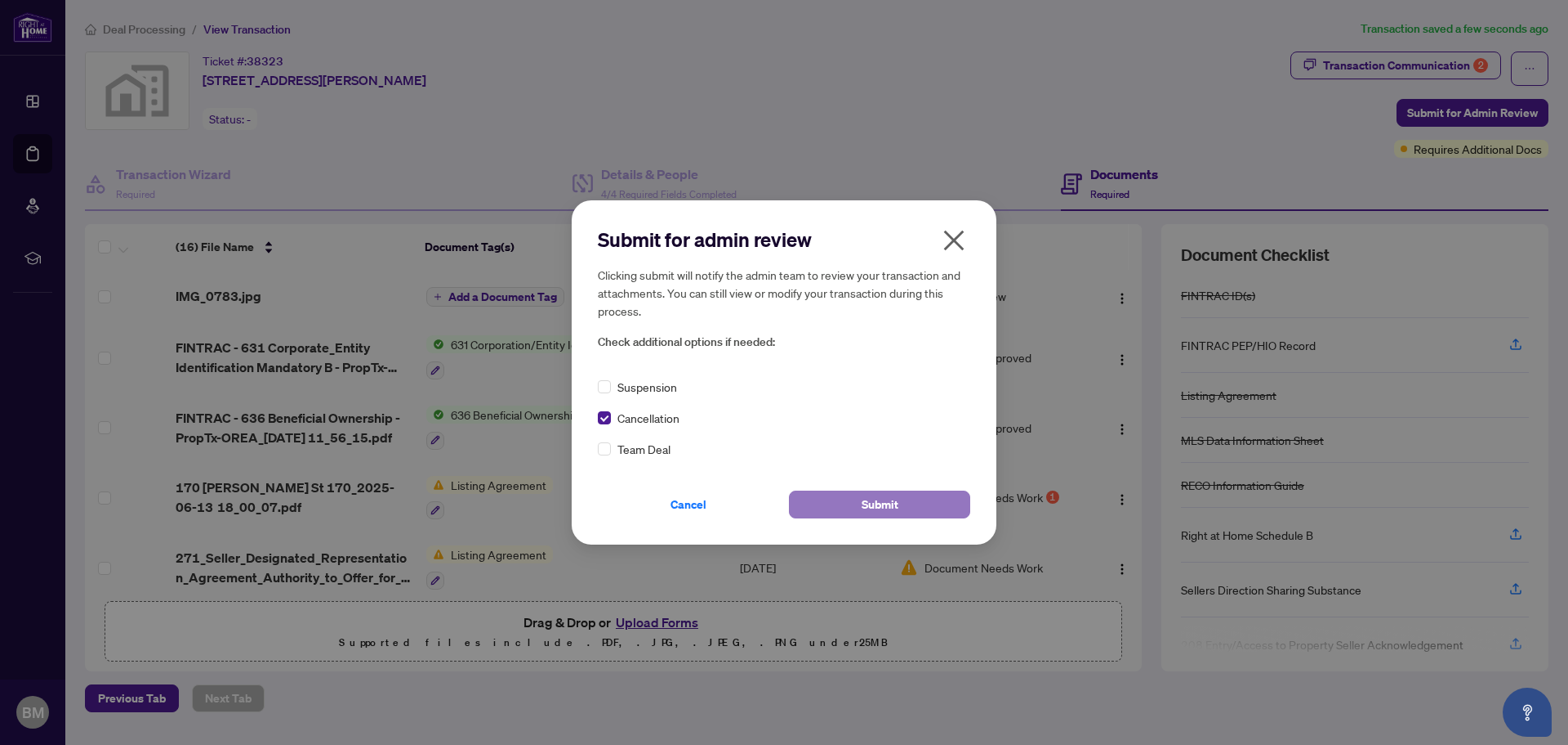
click at [836, 501] on button "Submit" at bounding box center [880, 504] width 181 height 28
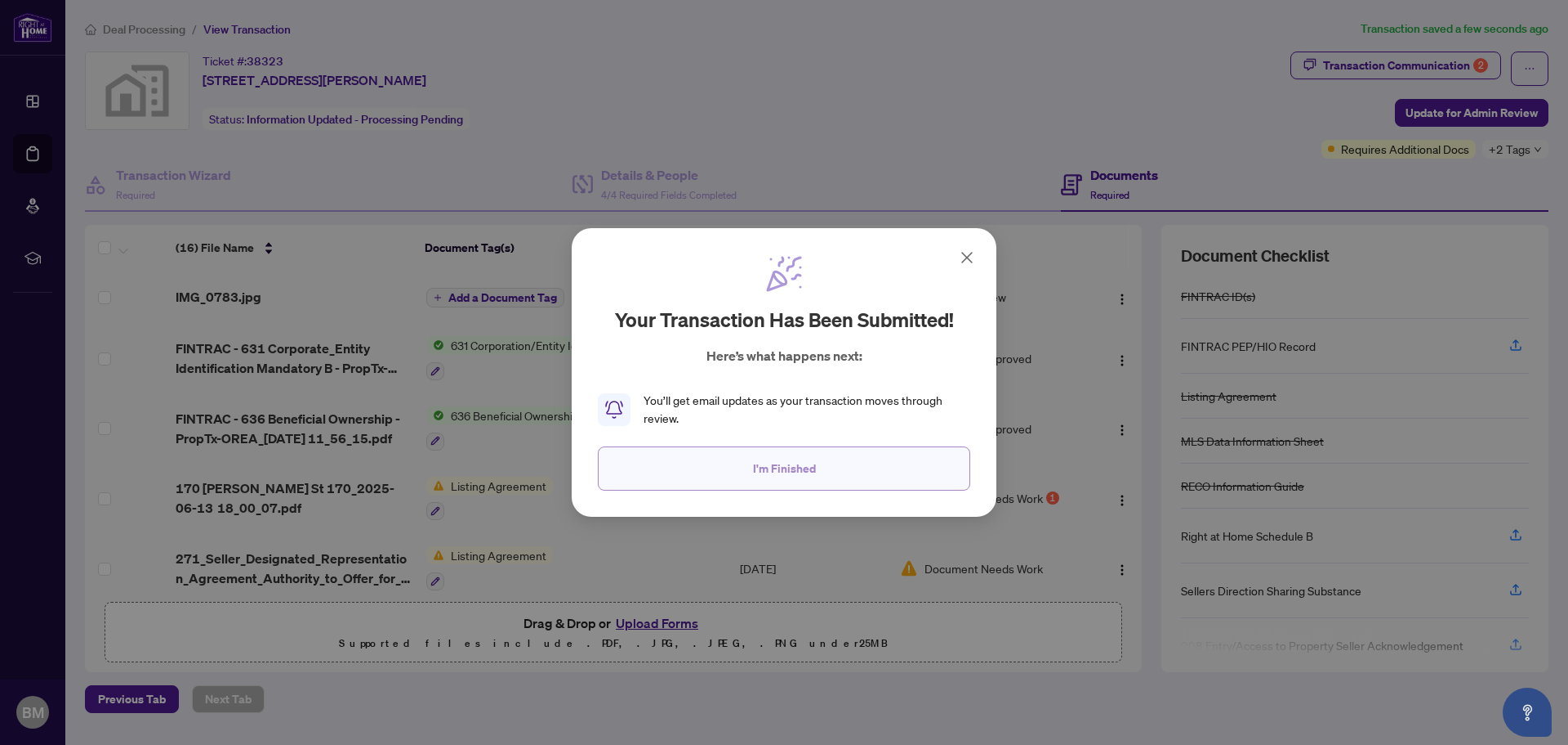
click at [798, 480] on span "I'm Finished" at bounding box center [784, 468] width 63 height 26
